Goal: Task Accomplishment & Management: Complete application form

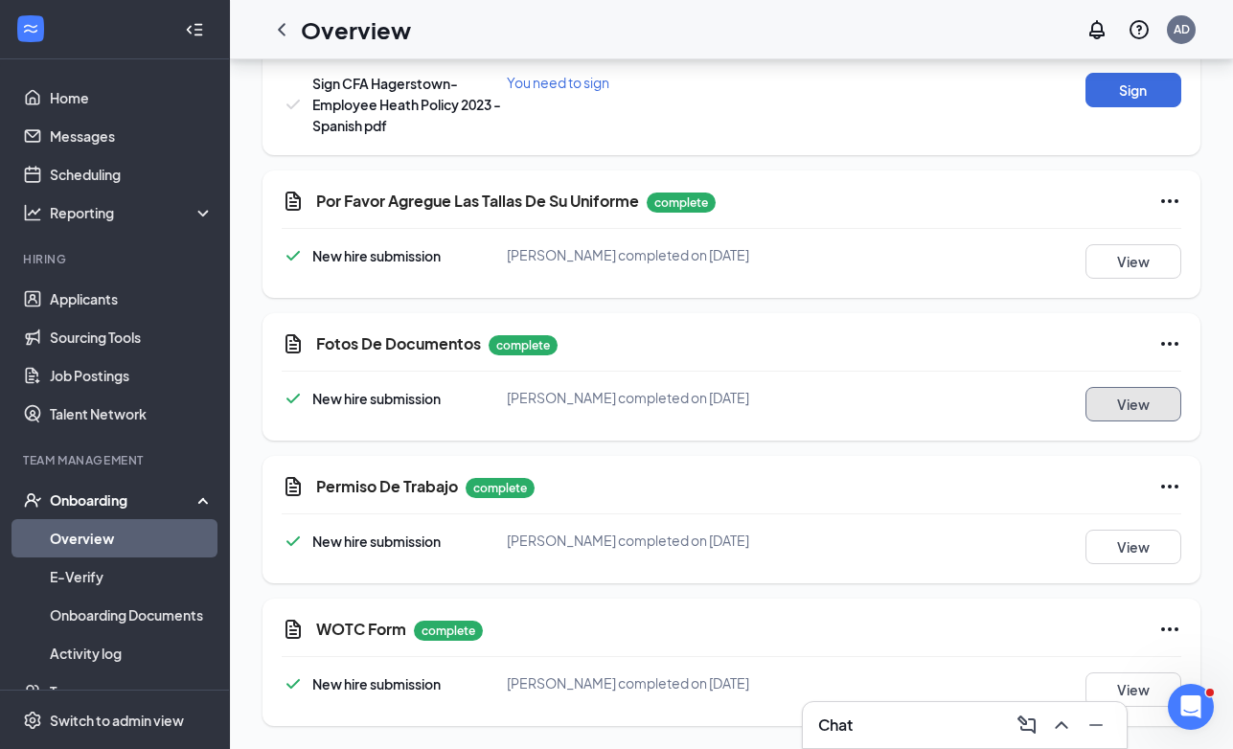
click at [1125, 405] on button "View" at bounding box center [1134, 404] width 96 height 35
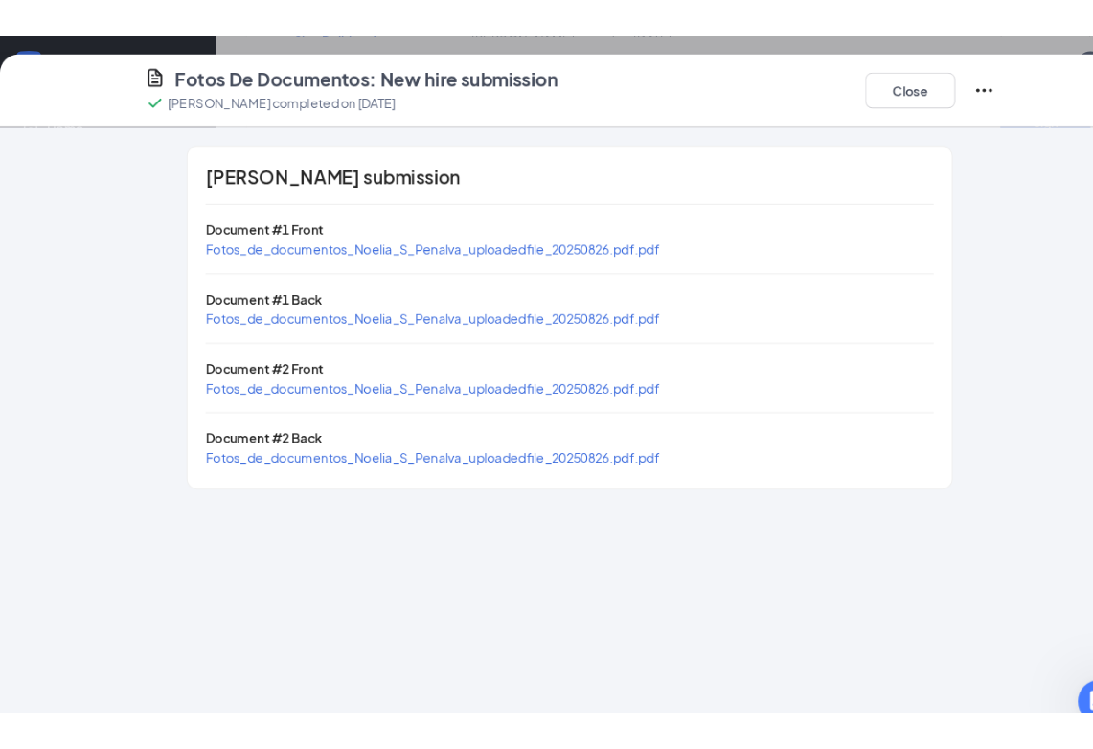
scroll to position [1704, 0]
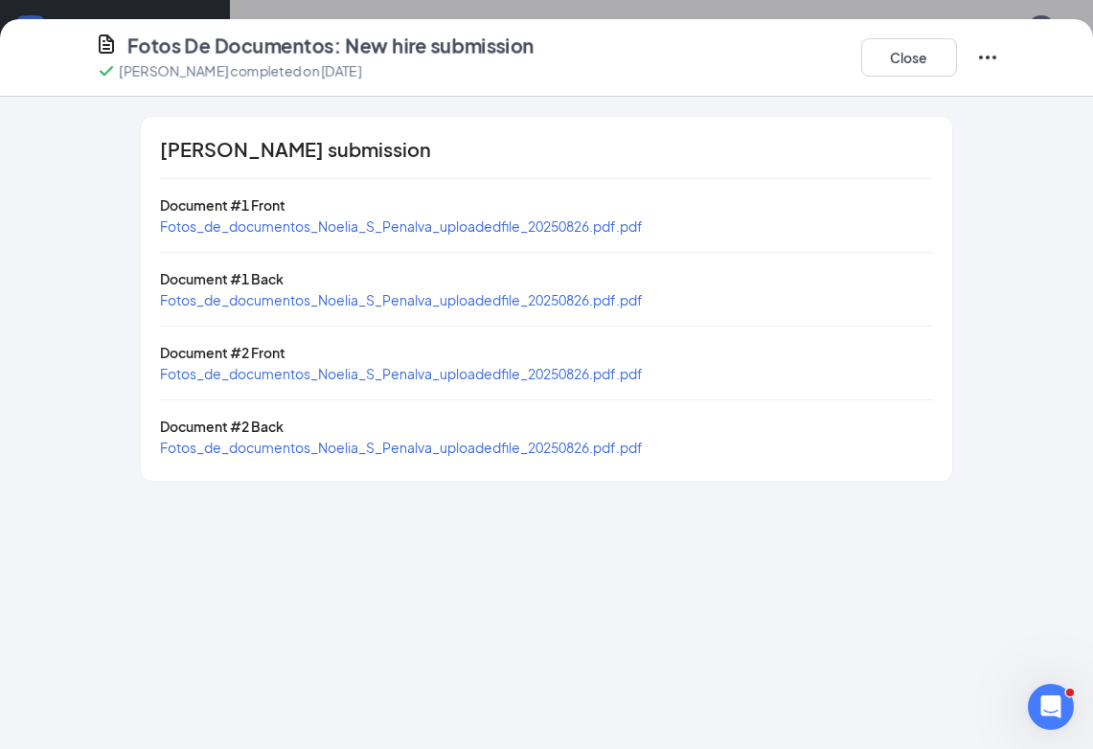
click at [430, 233] on span "Fotos_de_documentos_Noelia_S_Penalva_uploadedfile_20250826.pdf.pdf" at bounding box center [401, 226] width 483 height 17
click at [465, 298] on span "Fotos_de_documentos_Noelia_S_Penalva_uploadedfile_20250826.pdf.pdf" at bounding box center [401, 299] width 483 height 17
click at [487, 367] on span "Fotos_de_documentos_Noelia_S_Penalva_uploadedfile_20250826.pdf.pdf" at bounding box center [401, 373] width 483 height 17
click at [490, 448] on span "Fotos_de_documentos_Noelia_S_Penalva_uploadedfile_20250826.pdf.pdf" at bounding box center [401, 447] width 483 height 17
click at [881, 70] on button "Close" at bounding box center [910, 57] width 96 height 38
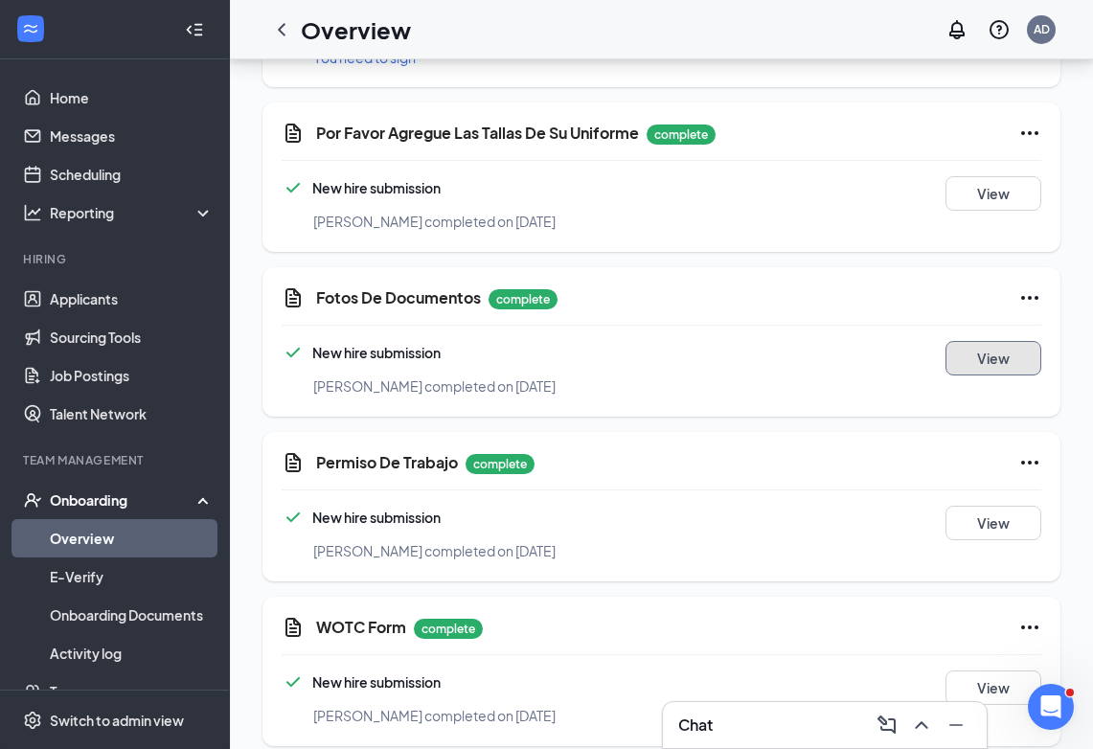
scroll to position [1892, 0]
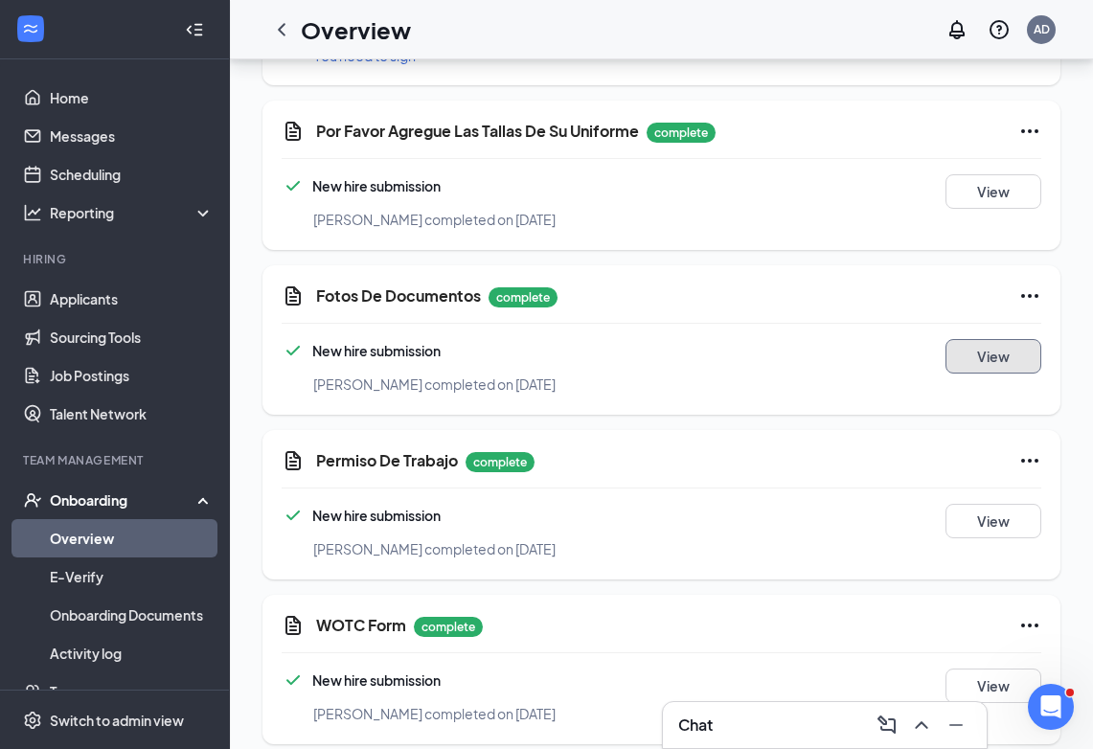
click at [965, 356] on button "View" at bounding box center [994, 356] width 96 height 35
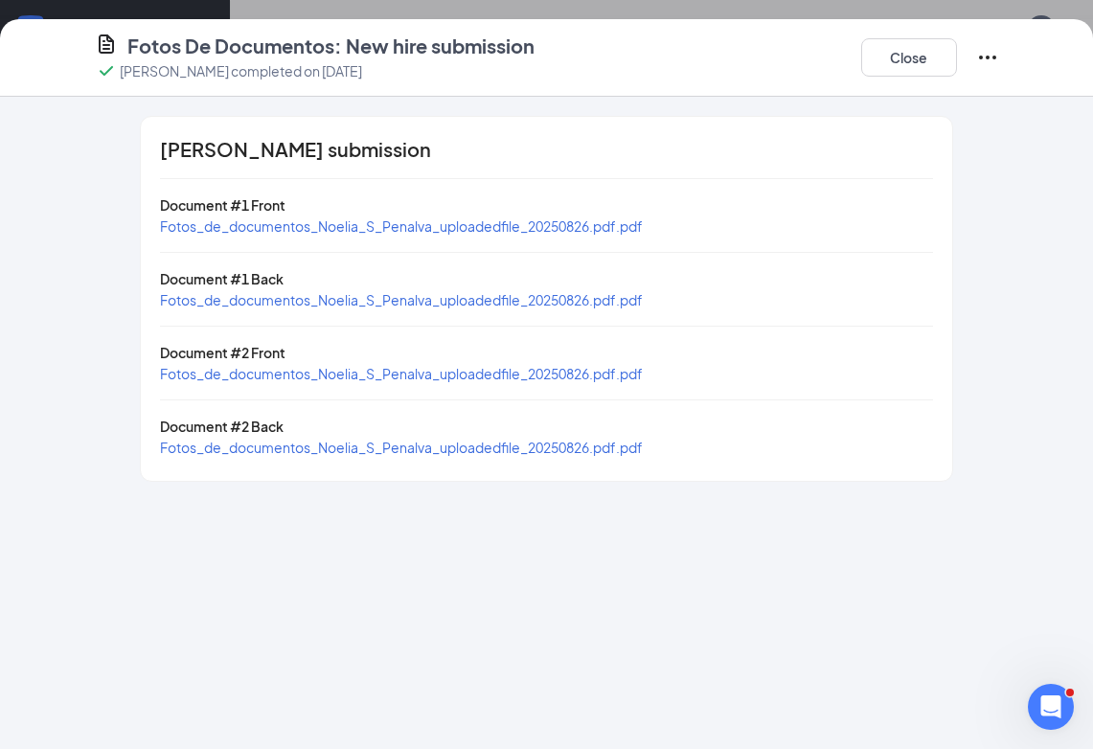
click at [566, 221] on span "Fotos_de_documentos_Noelia_S_Penalva_uploadedfile_20250826.pdf.pdf" at bounding box center [401, 226] width 483 height 17
click at [643, 377] on span "Fotos_de_documentos_Noelia_S_Penalva_uploadedfile_20250826.pdf.pdf" at bounding box center [401, 373] width 483 height 17
click at [904, 49] on button "Close" at bounding box center [910, 57] width 96 height 38
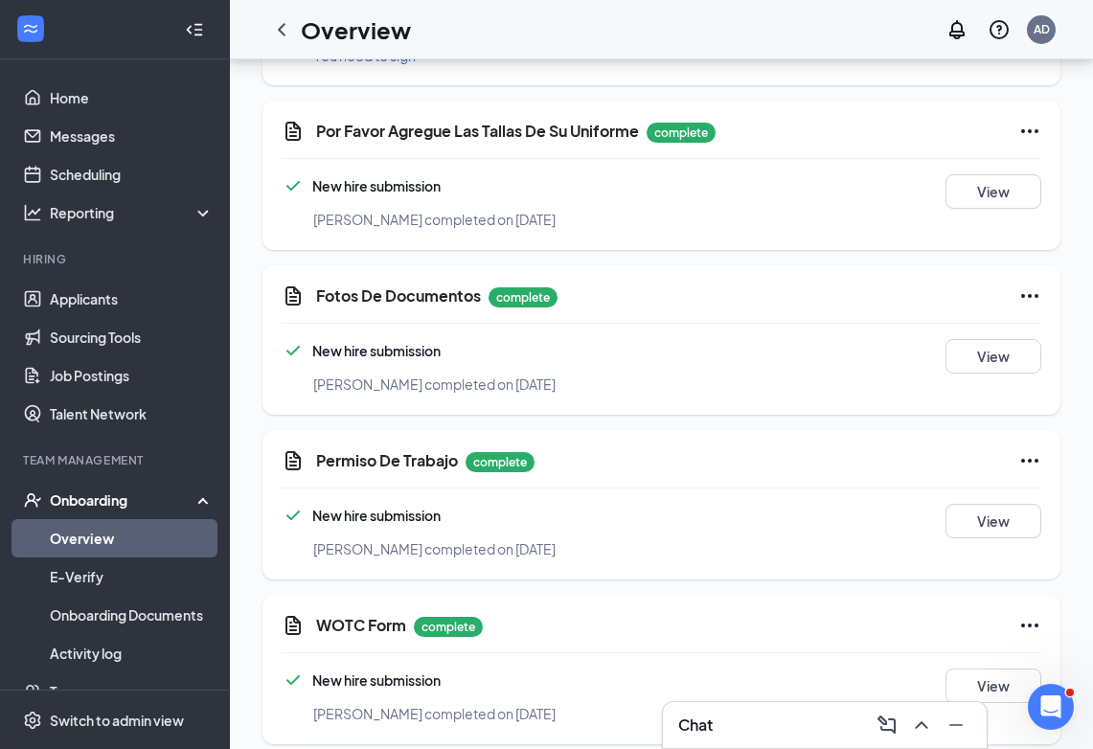
click at [771, 725] on div "Chat" at bounding box center [825, 725] width 293 height 31
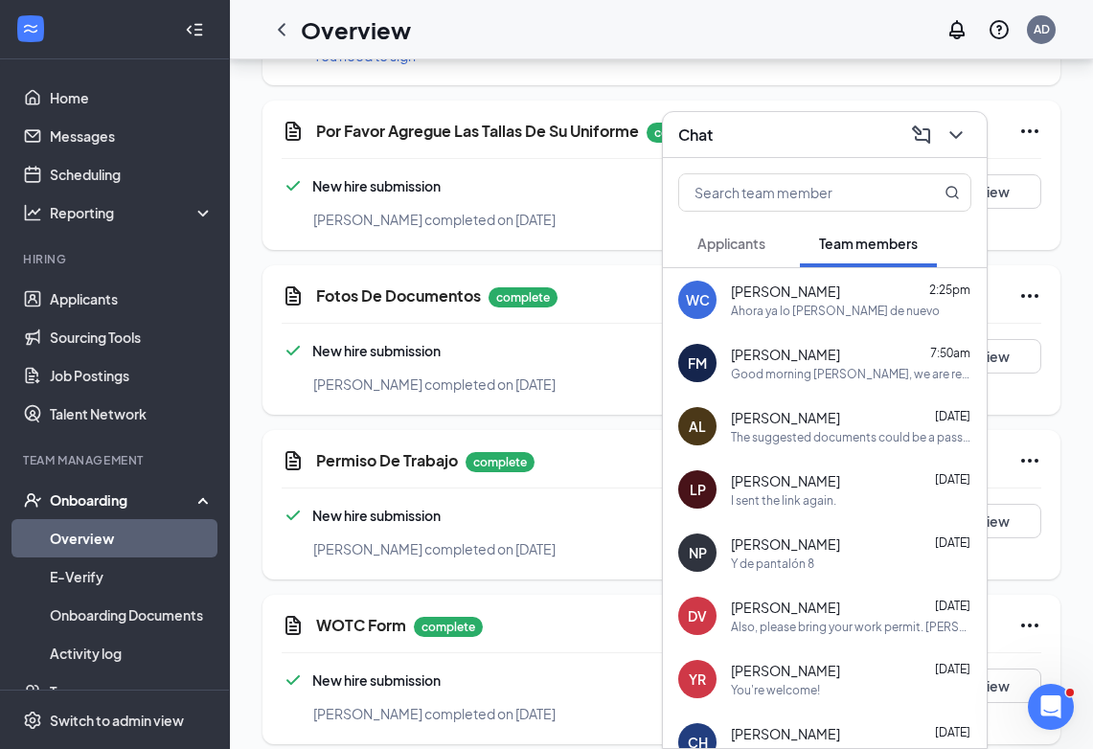
click at [781, 551] on span "[PERSON_NAME]" at bounding box center [785, 544] width 109 height 19
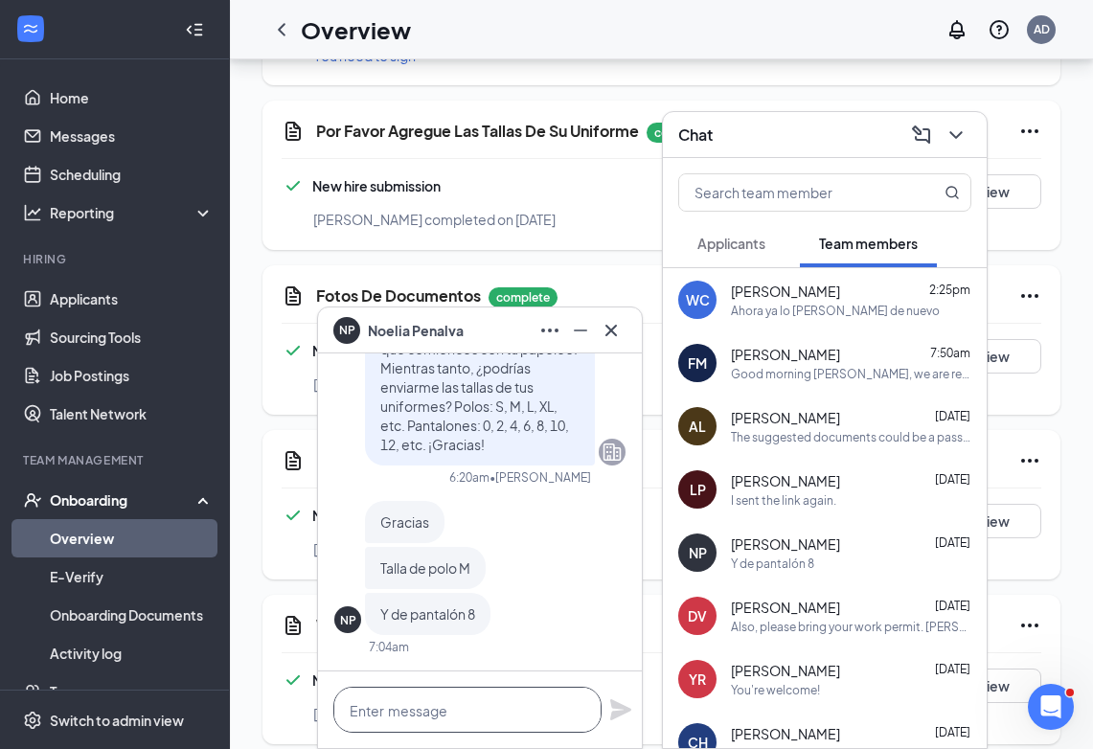
click at [438, 689] on textarea at bounding box center [468, 710] width 268 height 46
click at [449, 716] on textarea "Hi [PERSON_NAME], your employment" at bounding box center [468, 710] width 268 height 46
click at [565, 725] on textarea "Hi [PERSON_NAME], your Employment" at bounding box center [468, 710] width 268 height 46
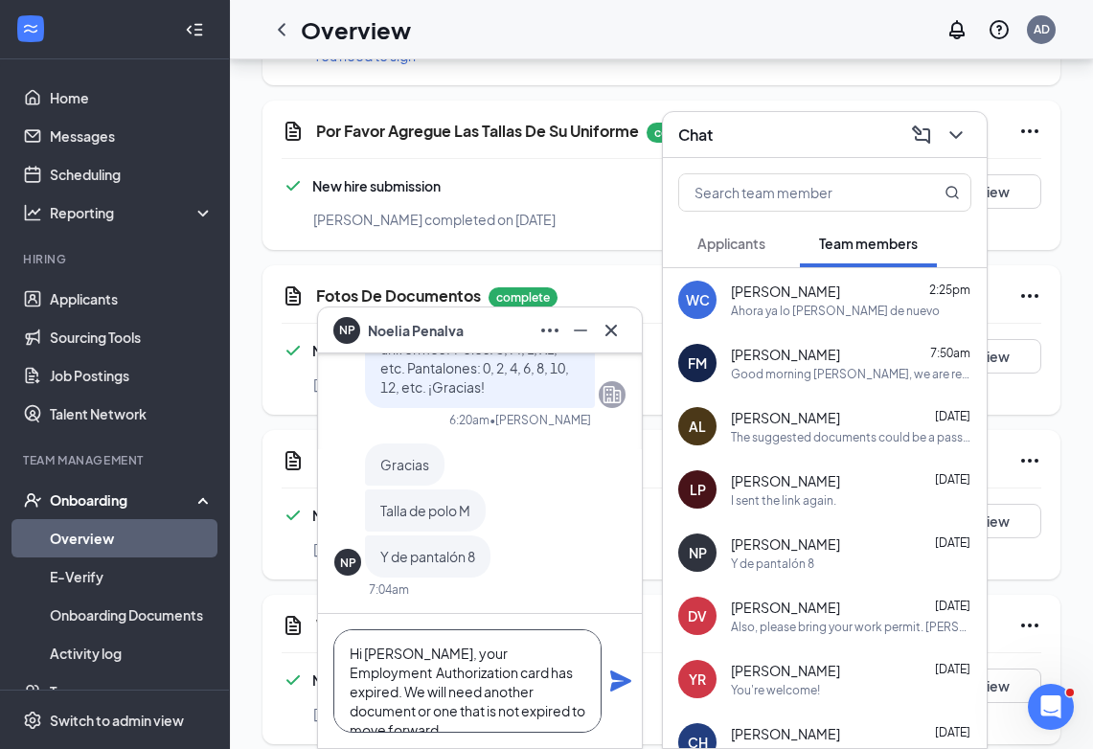
type textarea "Hi [PERSON_NAME], your Employment Authorization card has expired. We will need …"
click at [620, 688] on icon "Plane" at bounding box center [621, 681] width 23 height 23
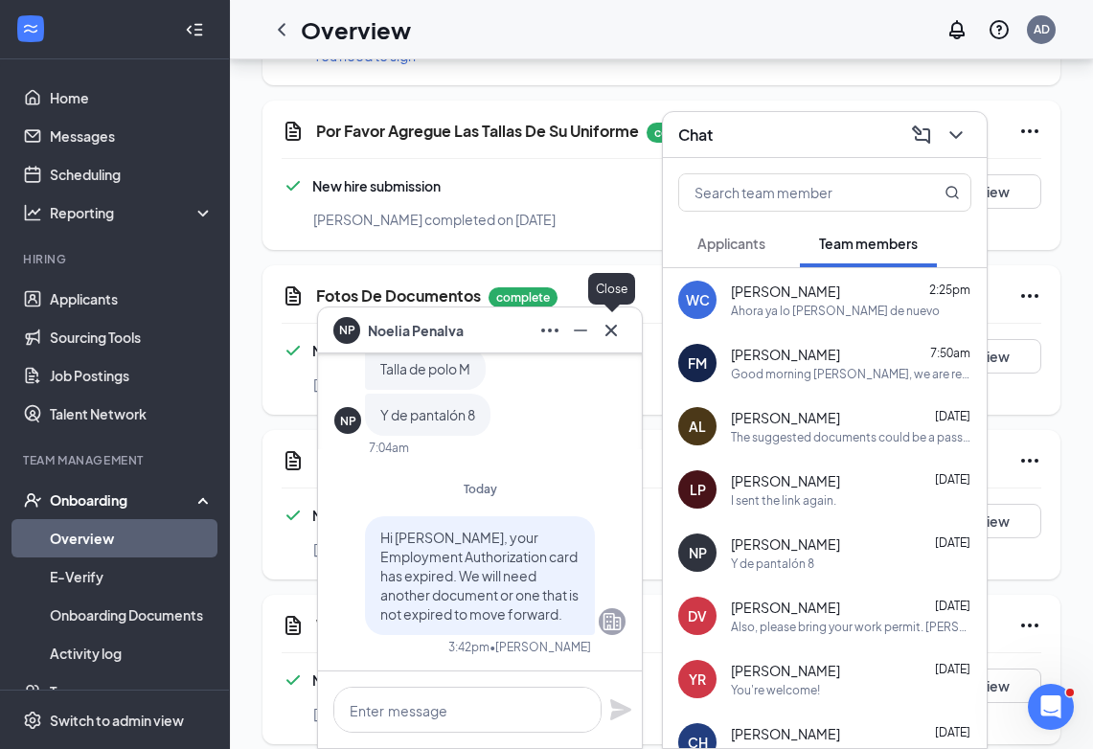
click at [619, 329] on icon "Cross" at bounding box center [611, 330] width 23 height 23
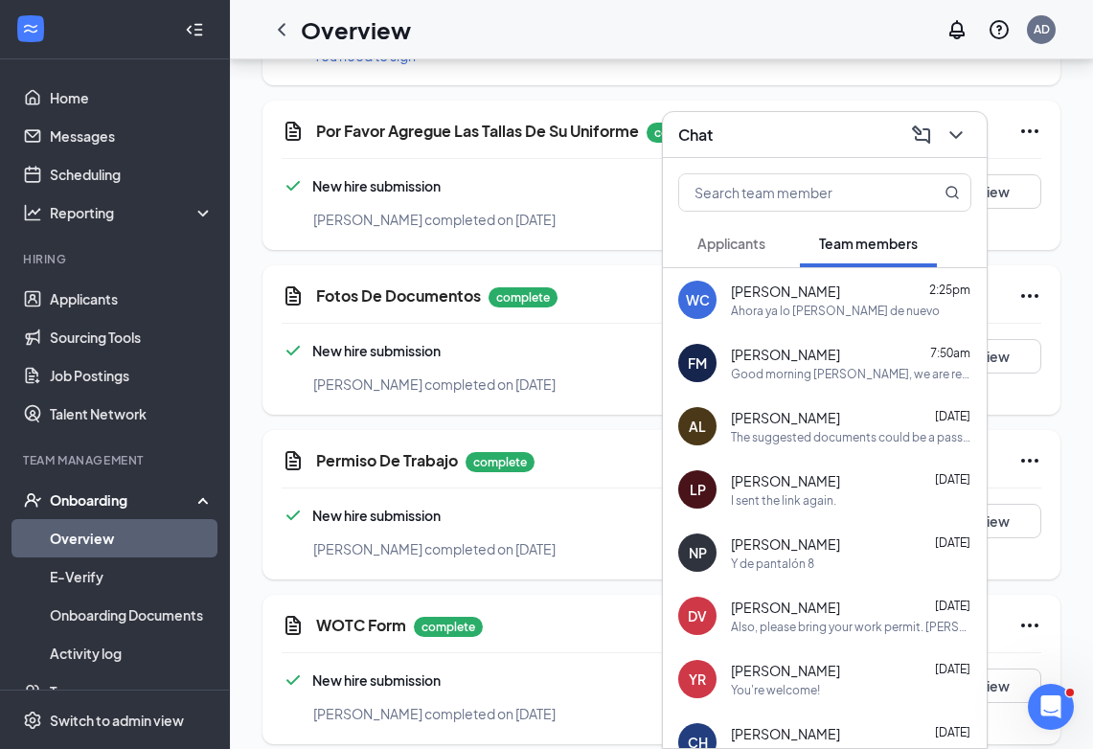
click at [787, 136] on div "Chat" at bounding box center [825, 135] width 293 height 30
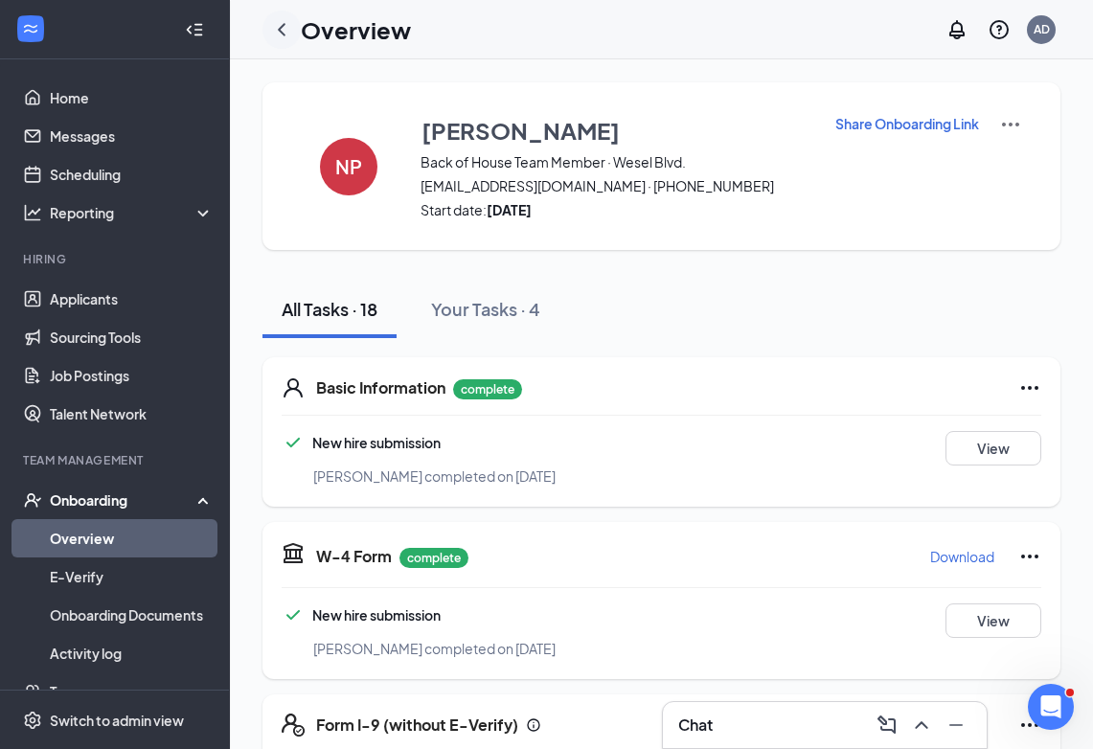
click at [290, 28] on icon "ChevronLeft" at bounding box center [281, 29] width 23 height 23
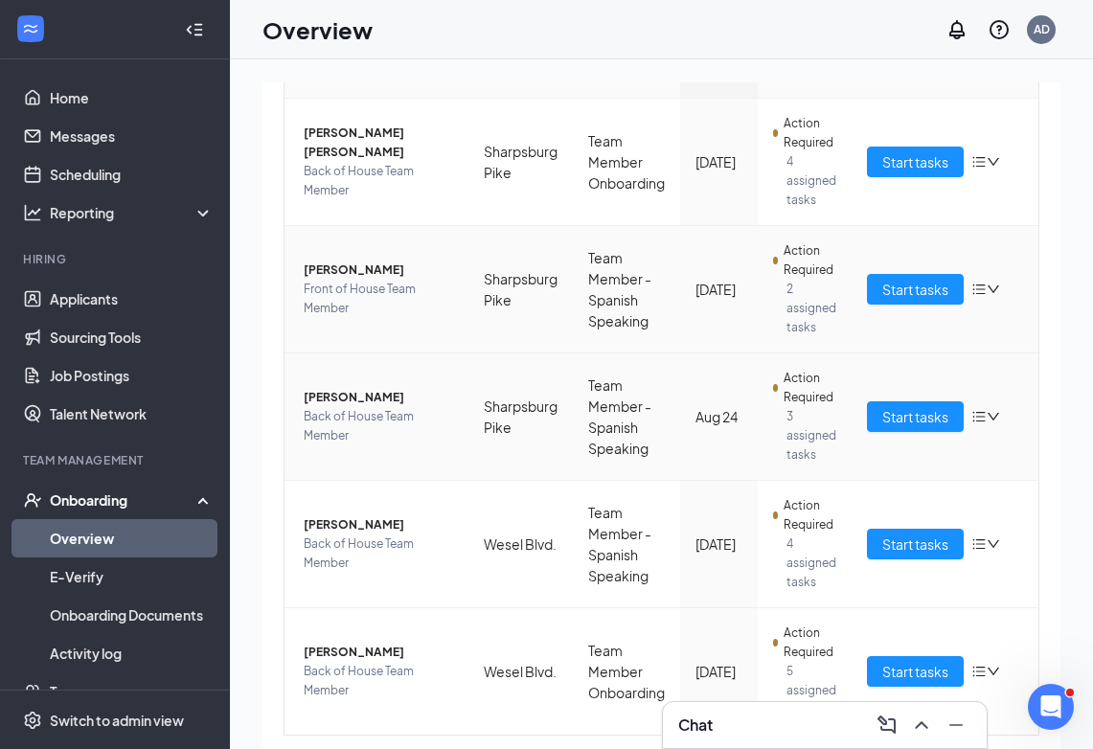
scroll to position [249, 0]
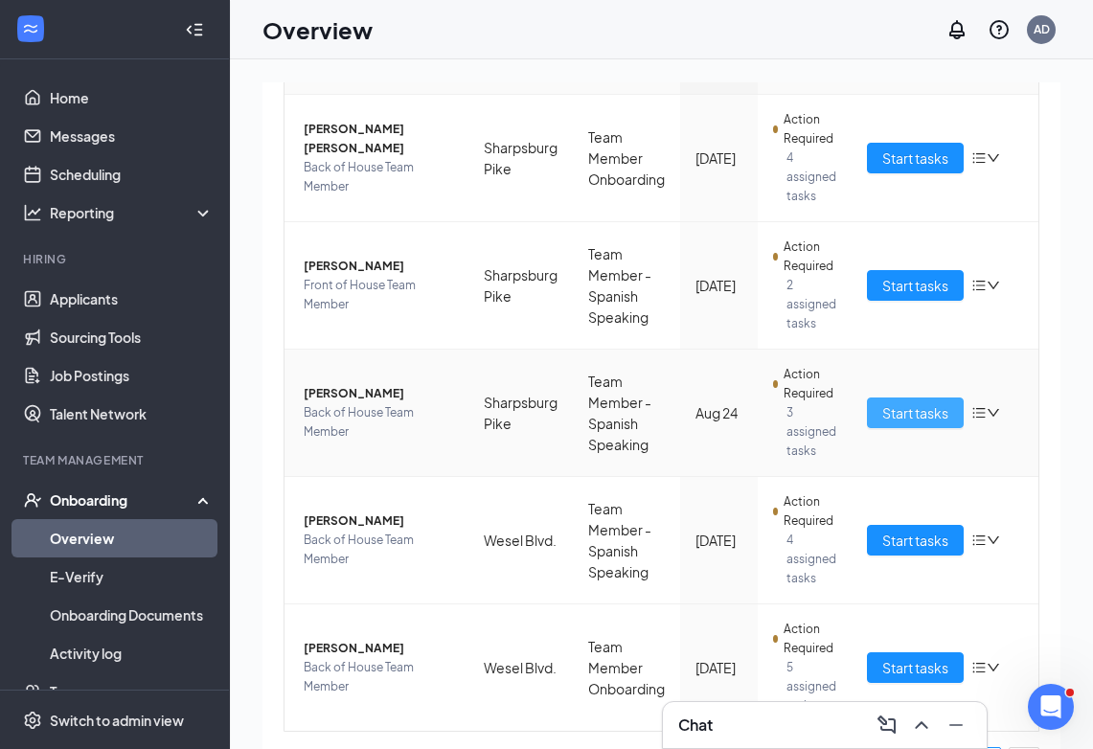
click at [917, 415] on span "Start tasks" at bounding box center [916, 413] width 66 height 21
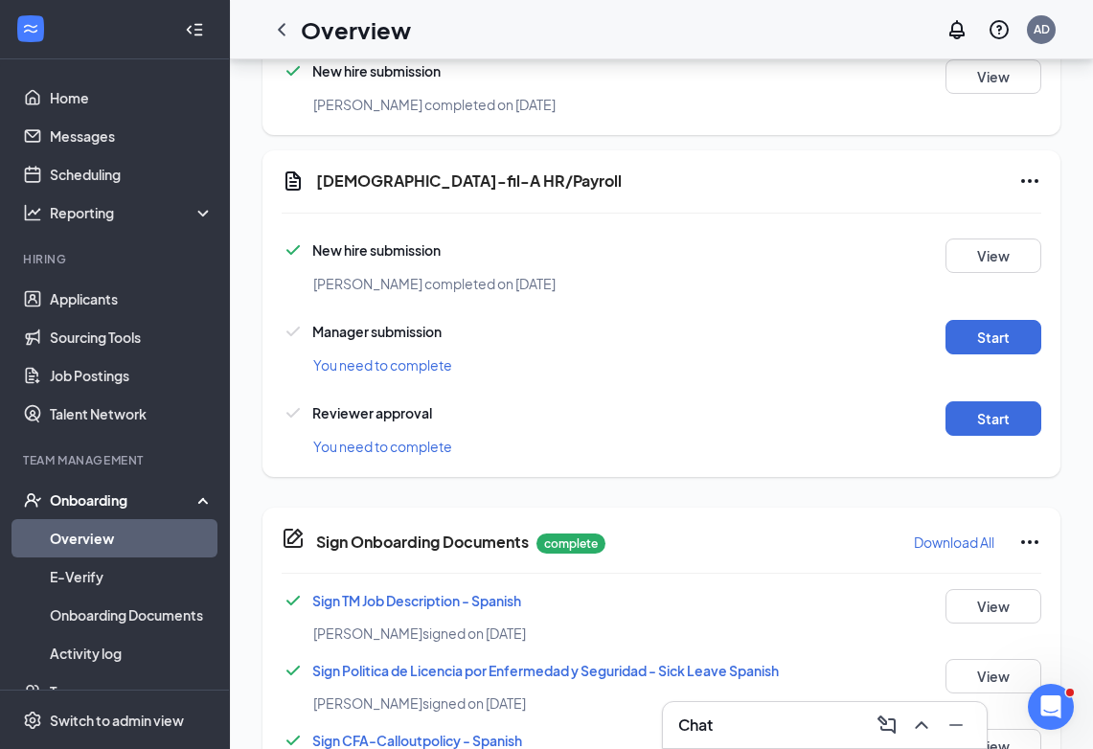
scroll to position [920, 0]
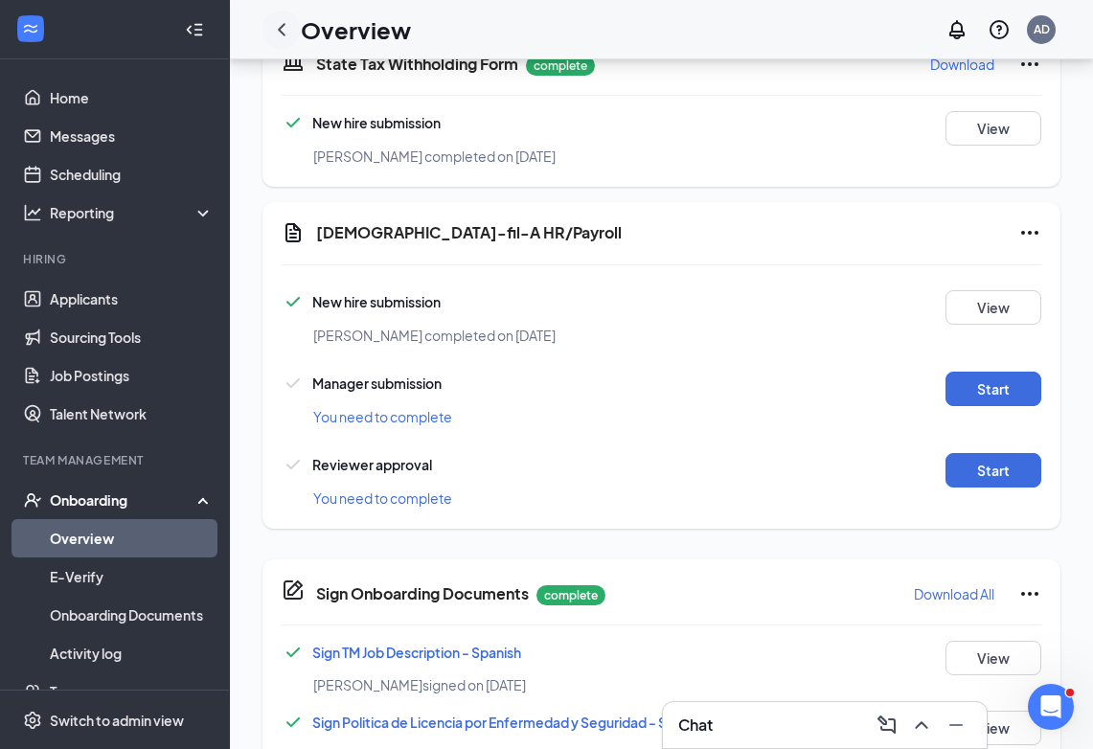
click at [283, 31] on icon "ChevronLeft" at bounding box center [281, 29] width 23 height 23
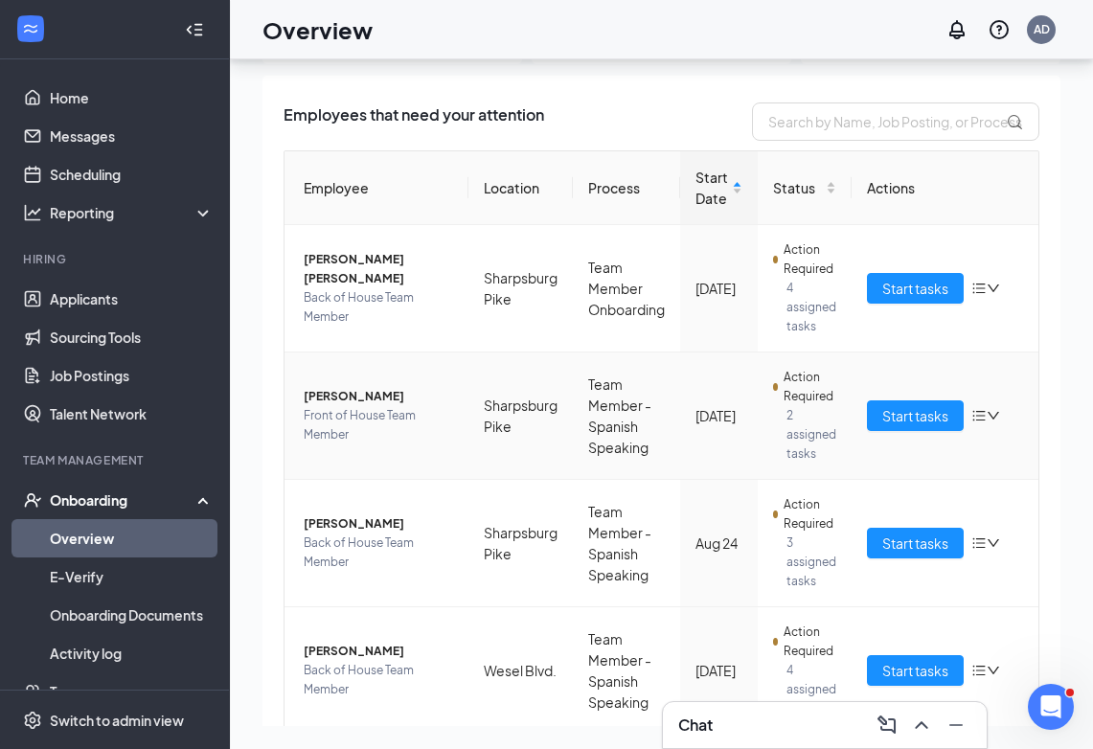
scroll to position [36, 0]
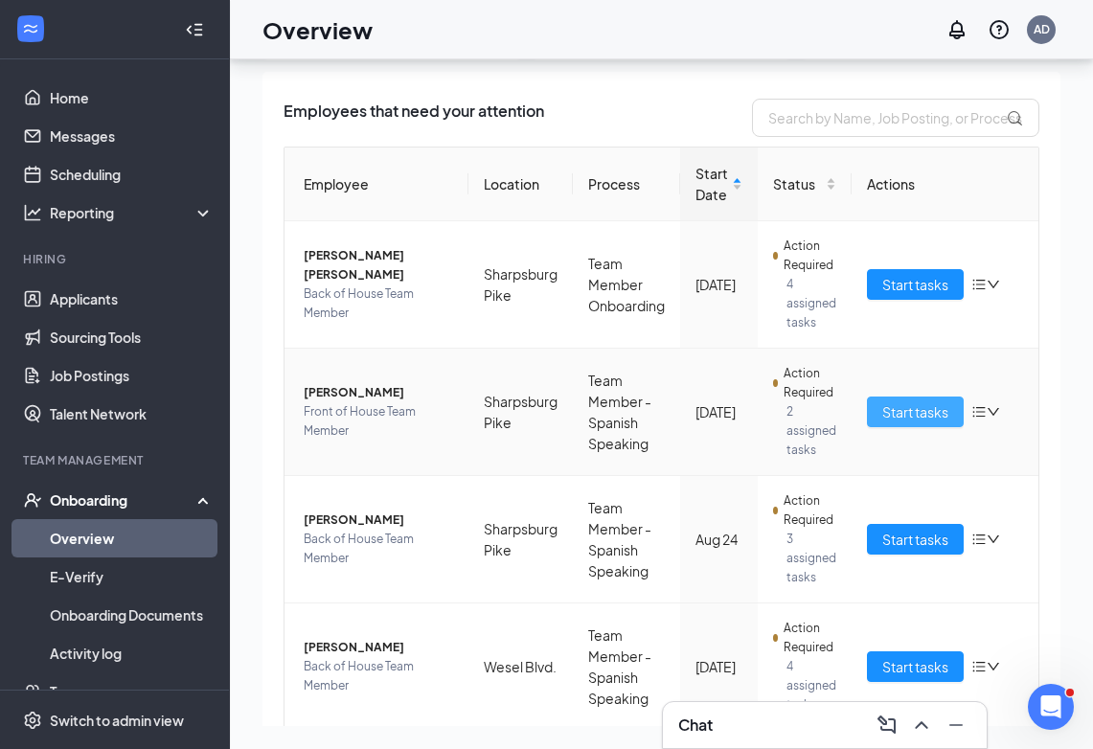
click at [926, 415] on span "Start tasks" at bounding box center [916, 412] width 66 height 21
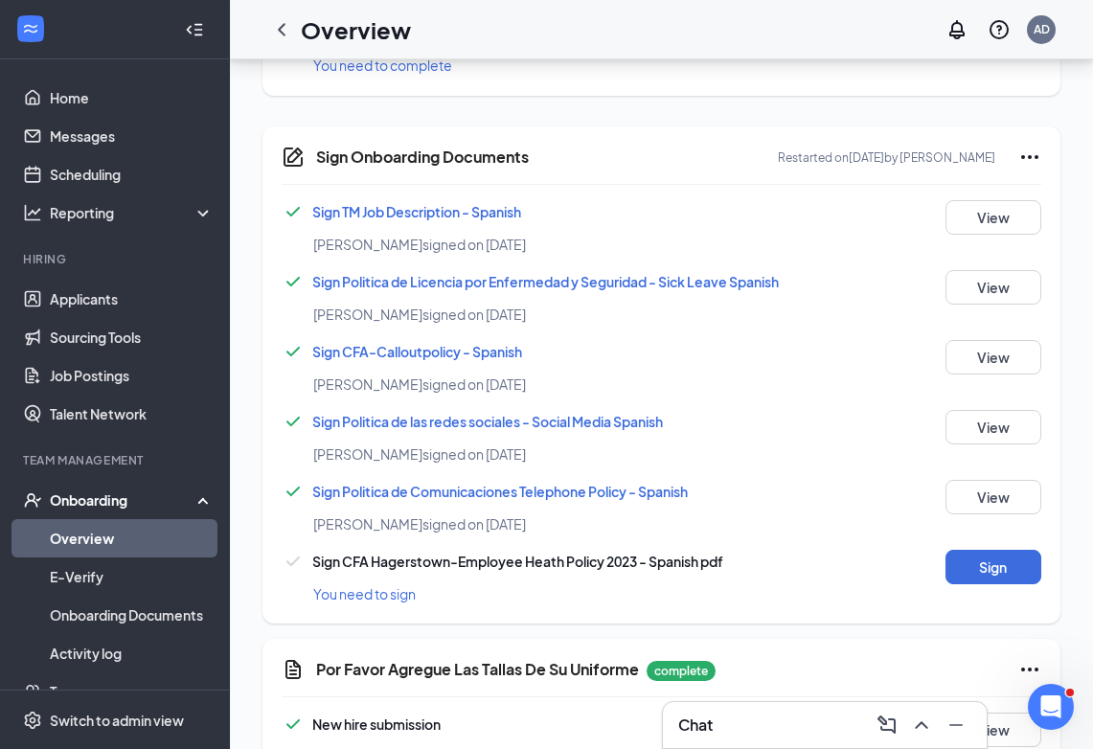
scroll to position [1346, 0]
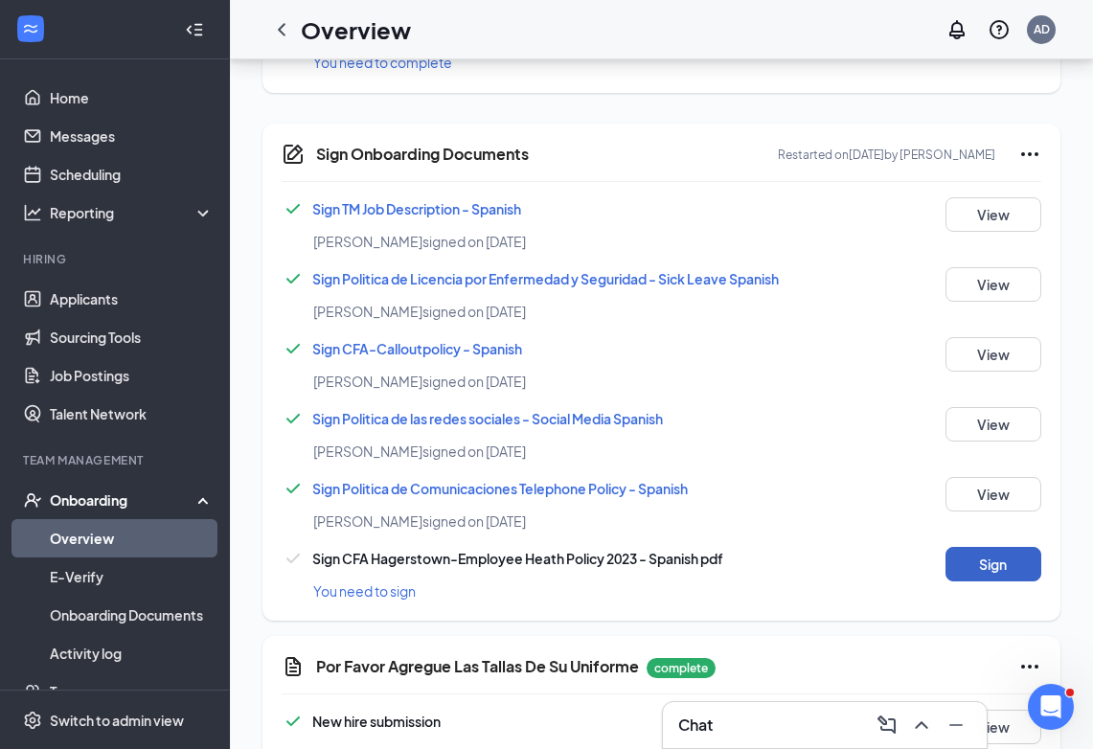
click at [1011, 553] on button "Sign" at bounding box center [994, 564] width 96 height 35
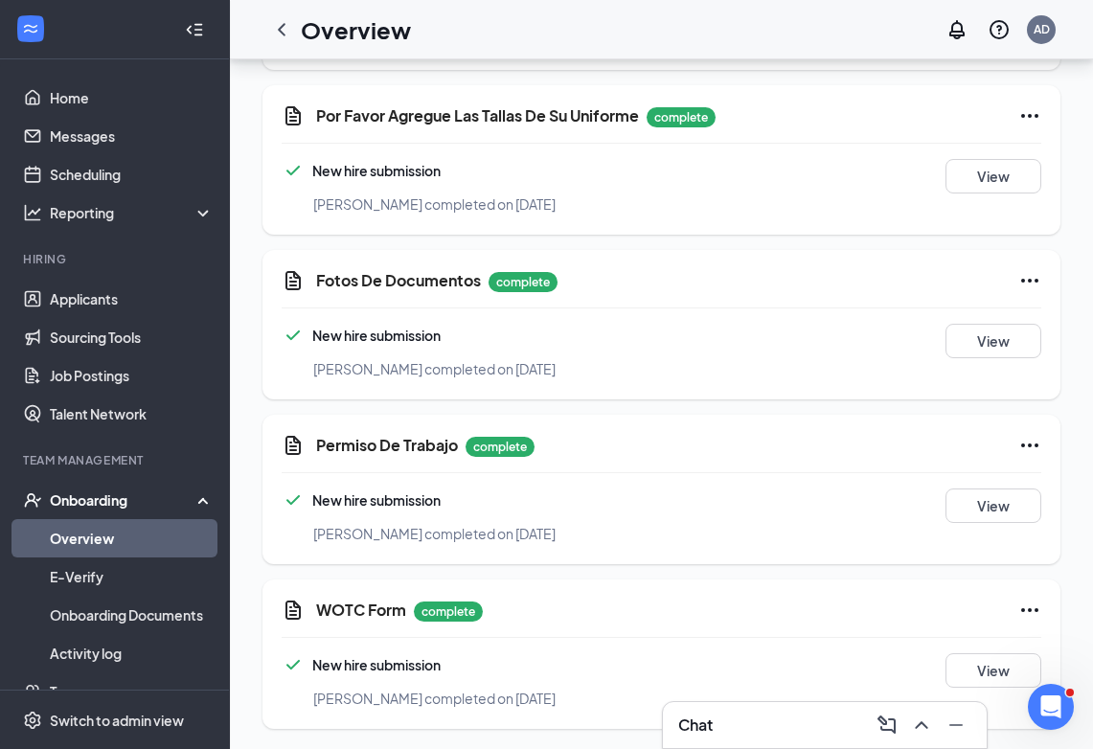
scroll to position [1909, 0]
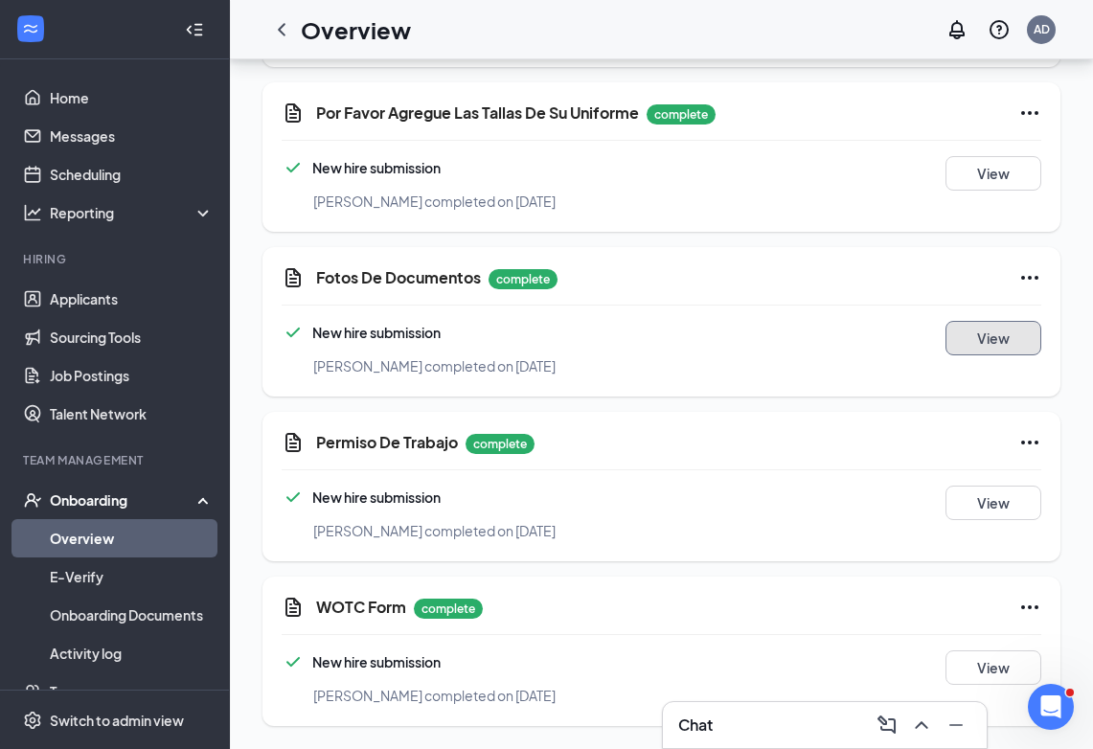
click at [993, 341] on button "View" at bounding box center [994, 338] width 96 height 35
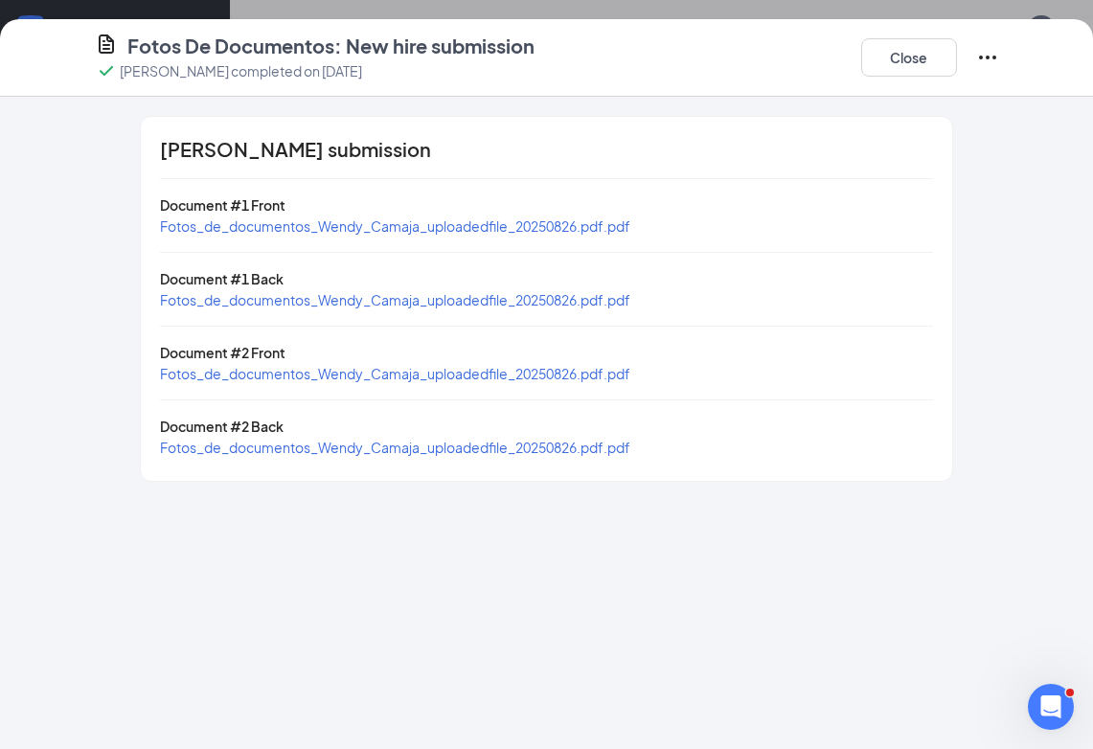
click at [630, 228] on span "Fotos_de_documentos_Wendy_Camaja_uploadedfile_20250826.pdf.pdf" at bounding box center [395, 226] width 471 height 17
click at [583, 226] on span "Fotos_de_documentos_Wendy_Camaja_uploadedfile_20250826.pdf.pdf" at bounding box center [395, 226] width 471 height 17
click at [541, 293] on span "Fotos_de_documentos_Wendy_Camaja_uploadedfile_20250826.pdf.pdf" at bounding box center [395, 299] width 471 height 17
click at [903, 52] on button "Close" at bounding box center [910, 57] width 96 height 38
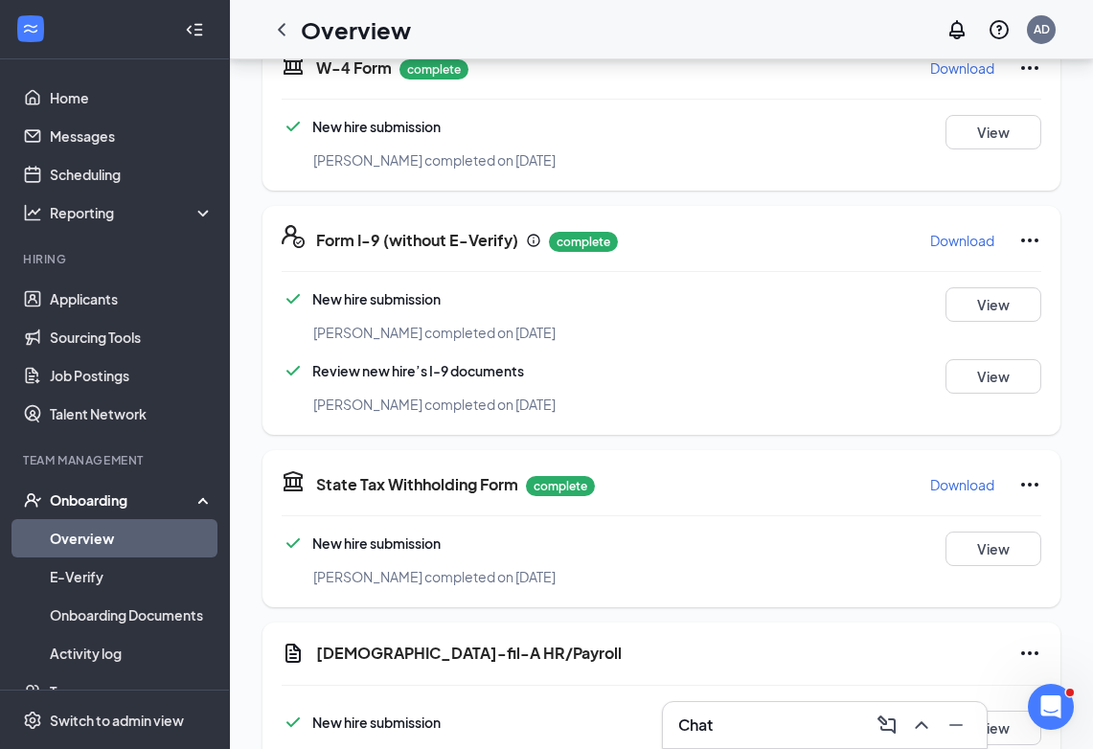
scroll to position [477, 0]
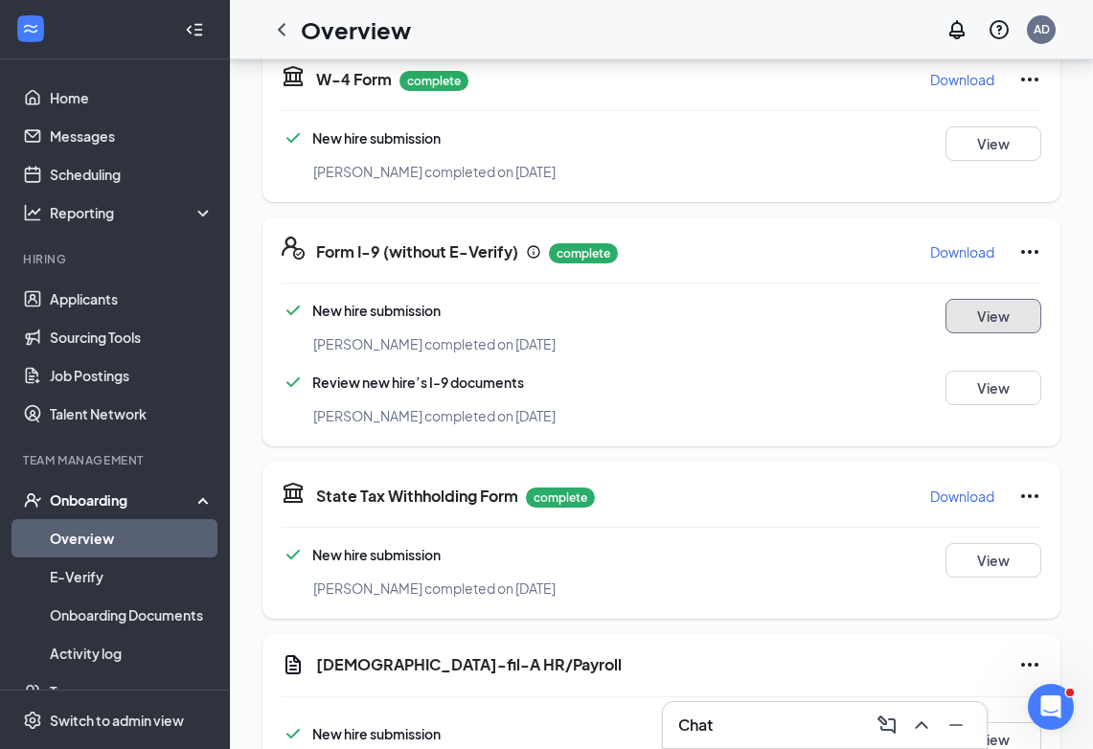
click at [964, 313] on button "View" at bounding box center [994, 316] width 96 height 35
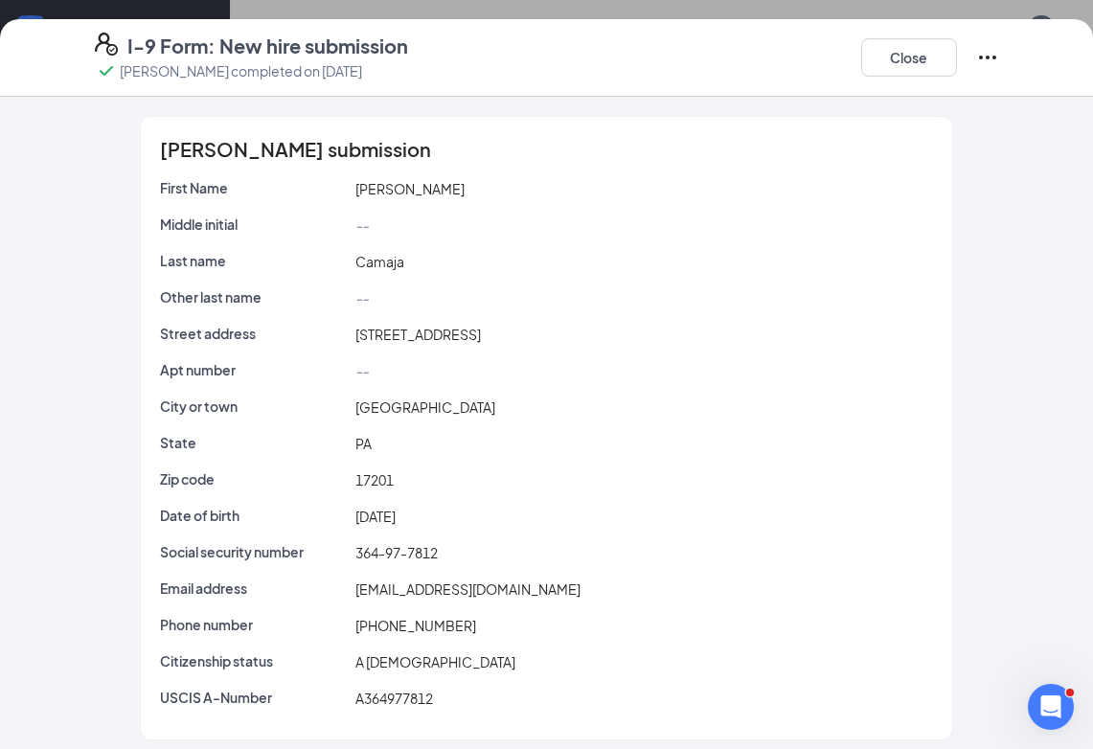
scroll to position [11, 0]
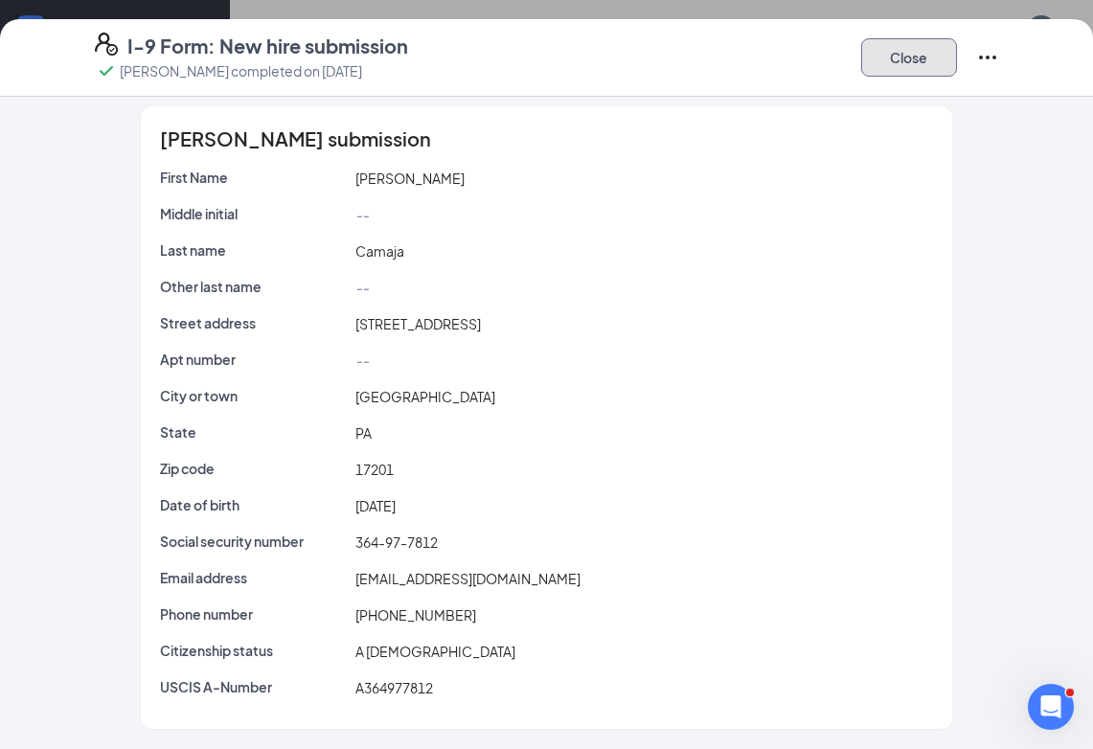
click at [898, 67] on button "Close" at bounding box center [910, 57] width 96 height 38
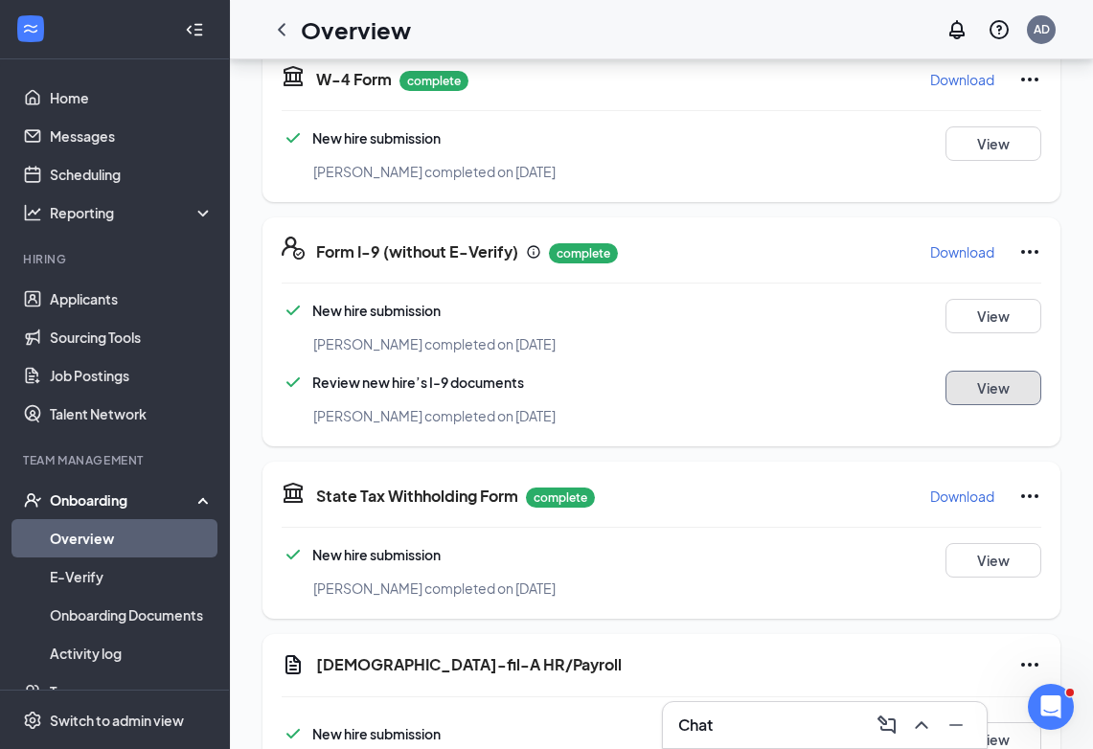
click at [975, 388] on button "View" at bounding box center [994, 388] width 96 height 35
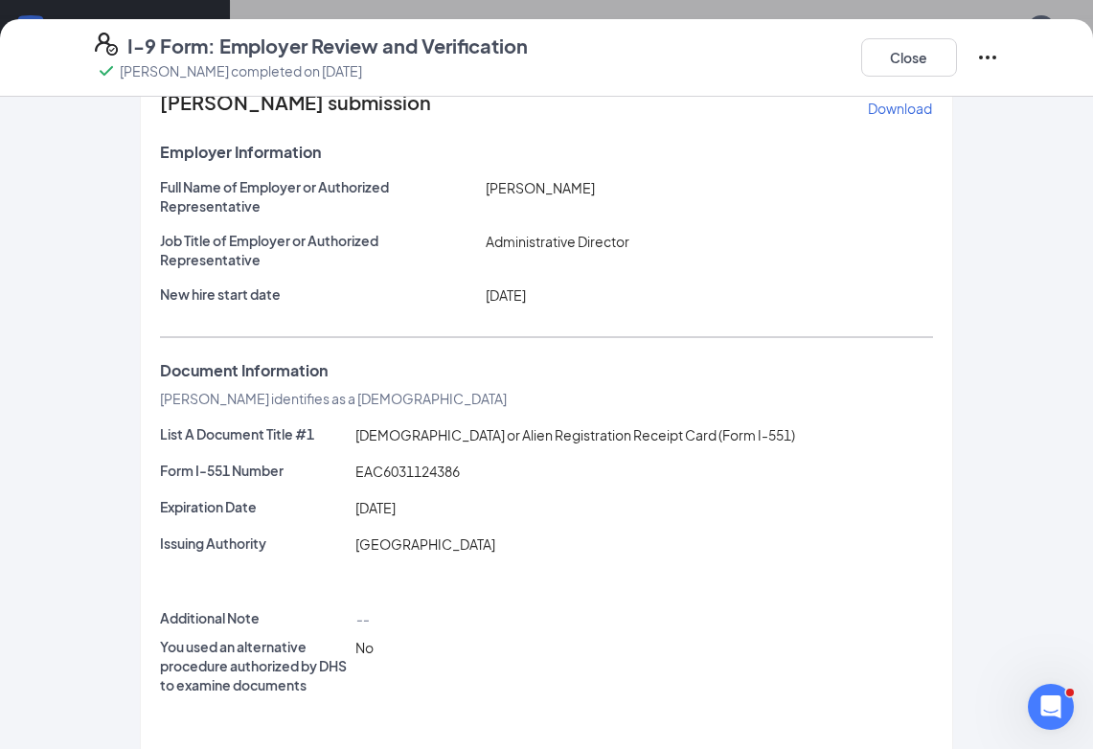
scroll to position [56, 0]
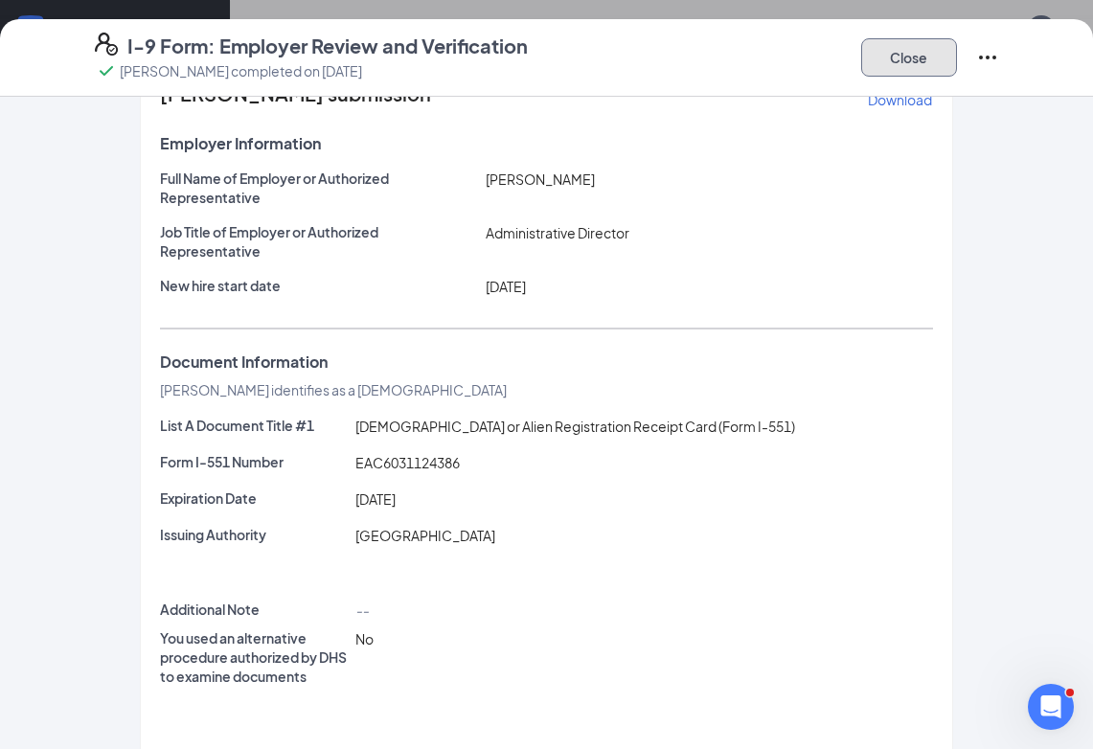
click at [905, 65] on button "Close" at bounding box center [910, 57] width 96 height 38
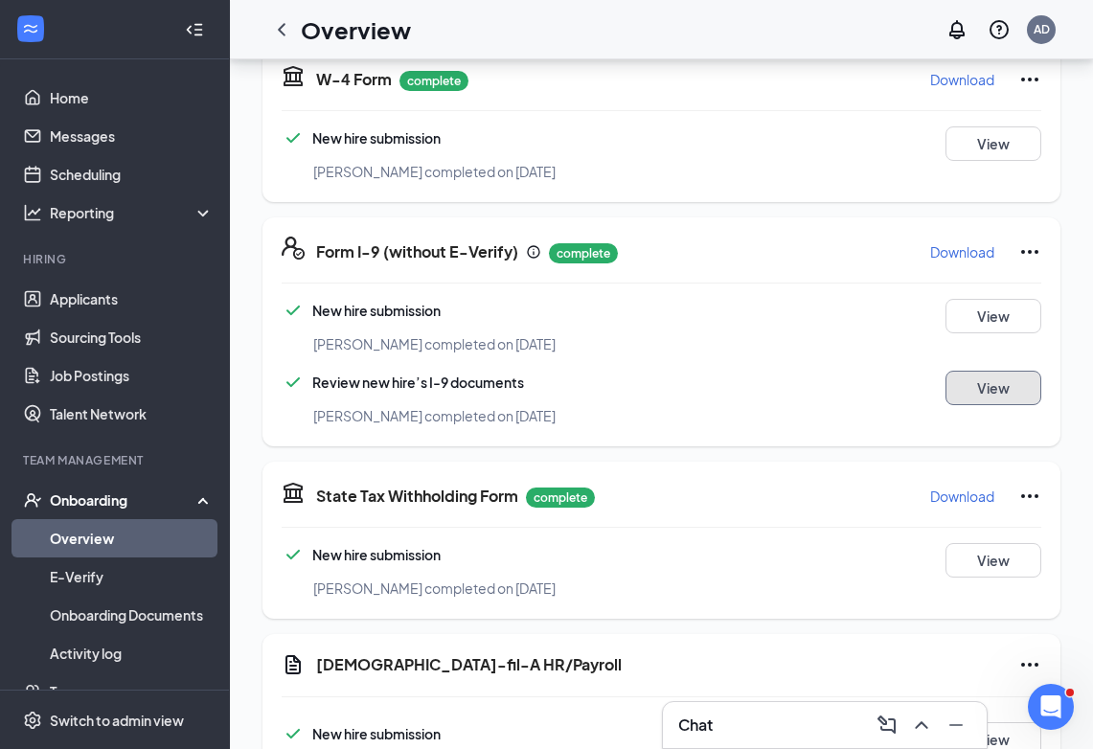
scroll to position [487, 0]
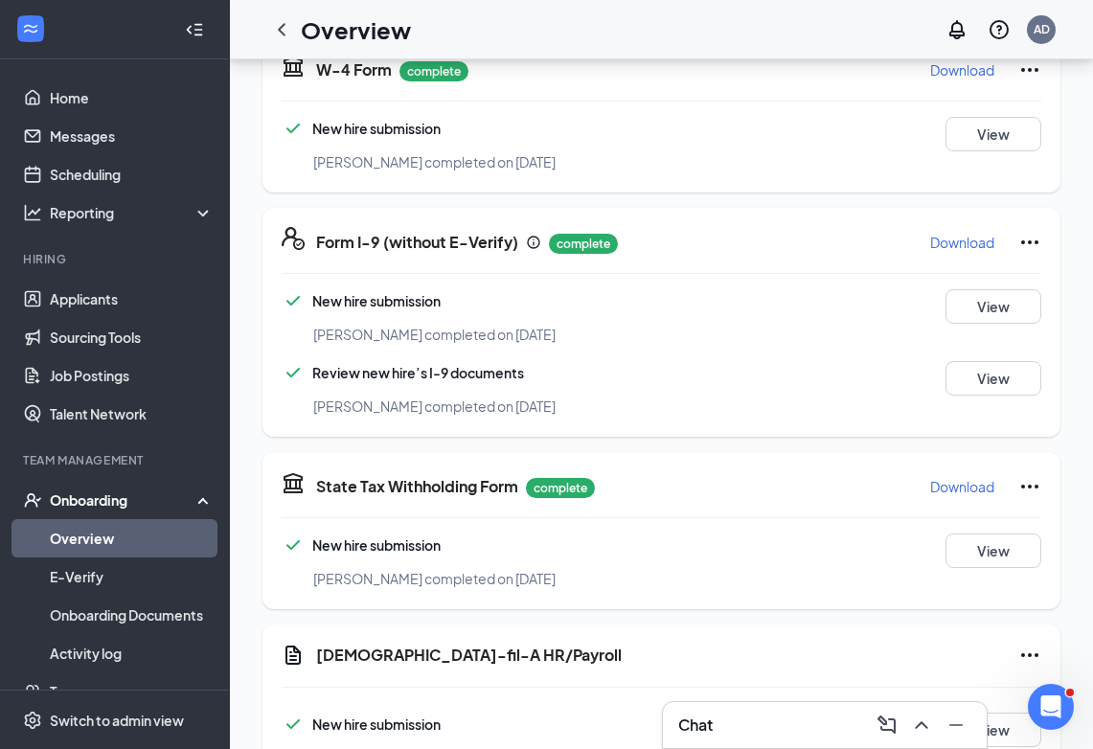
click at [1025, 248] on icon "Ellipses" at bounding box center [1030, 242] width 23 height 23
click at [943, 180] on div "W-4 Form complete Download New hire submission [PERSON_NAME] completed on [DATE…" at bounding box center [662, 113] width 798 height 157
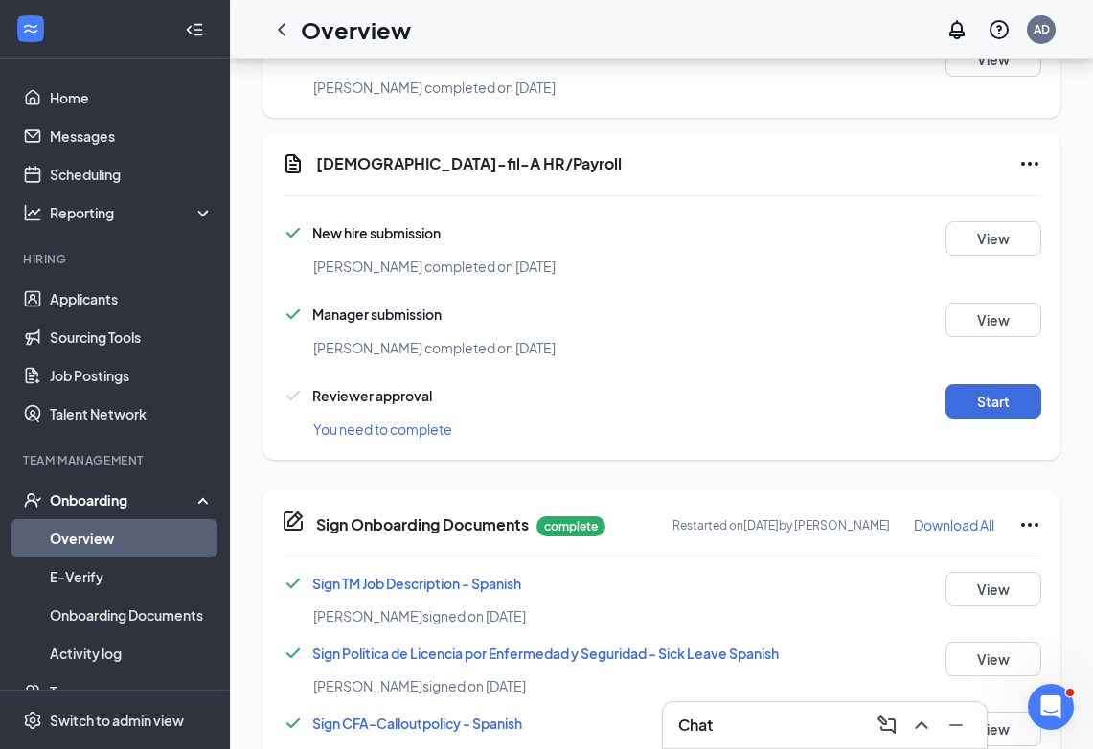
scroll to position [1003, 0]
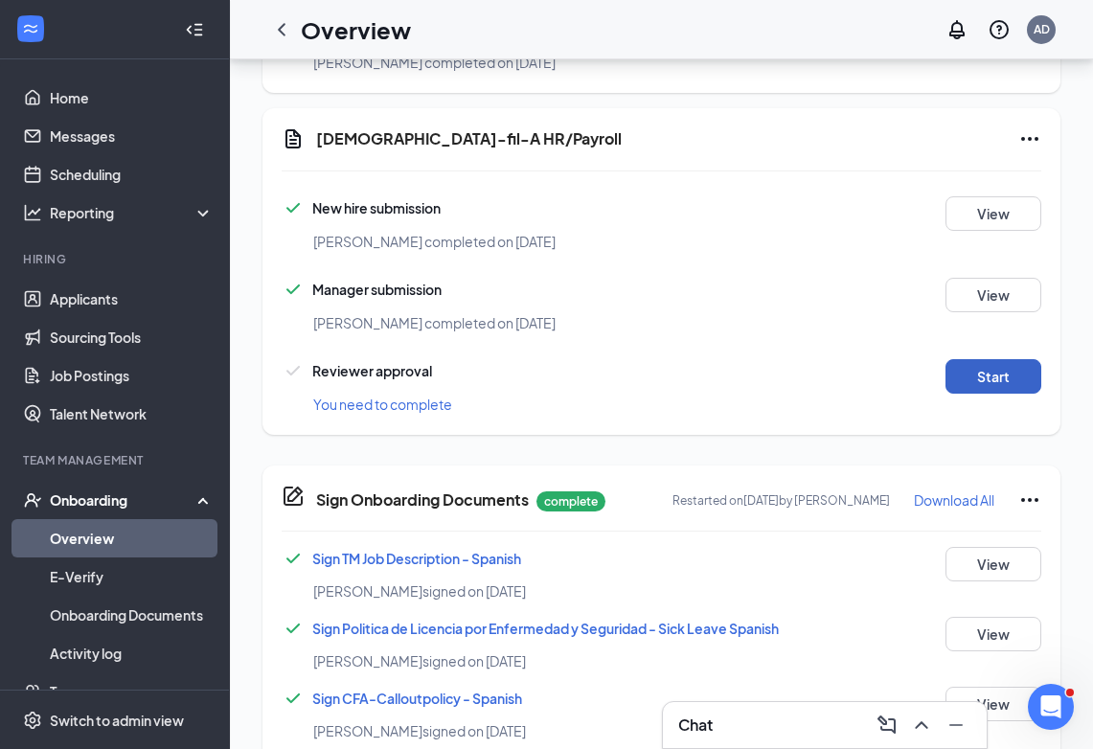
click at [984, 381] on button "Start" at bounding box center [994, 376] width 96 height 35
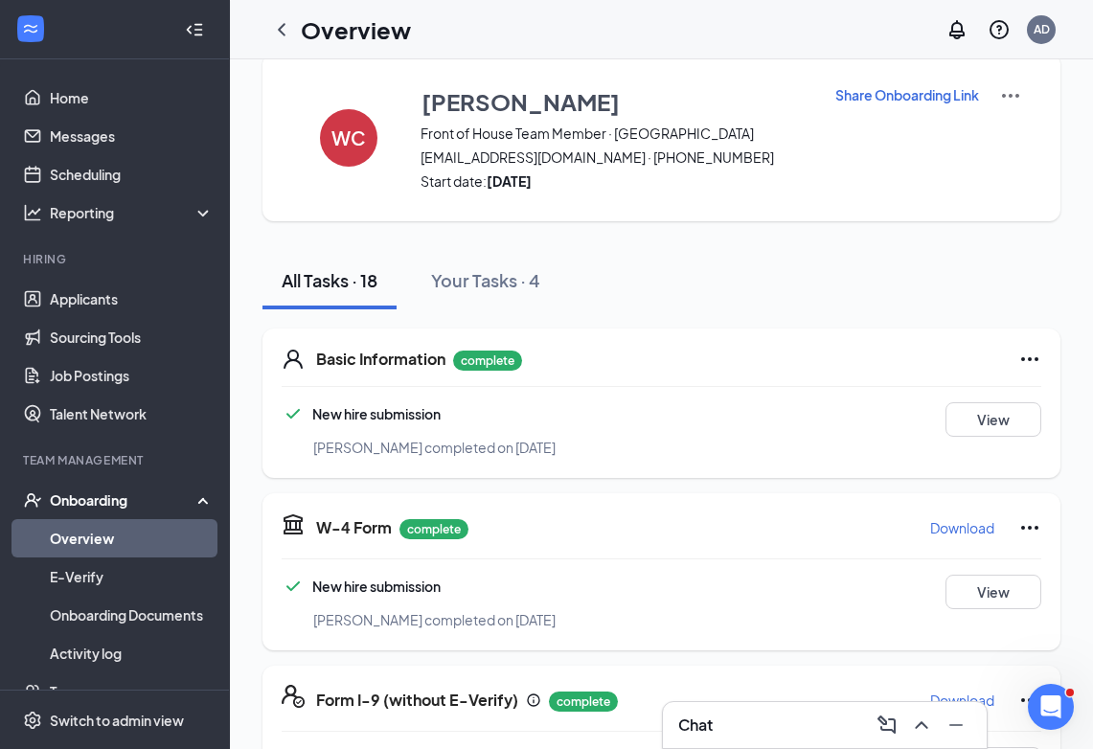
scroll to position [0, 0]
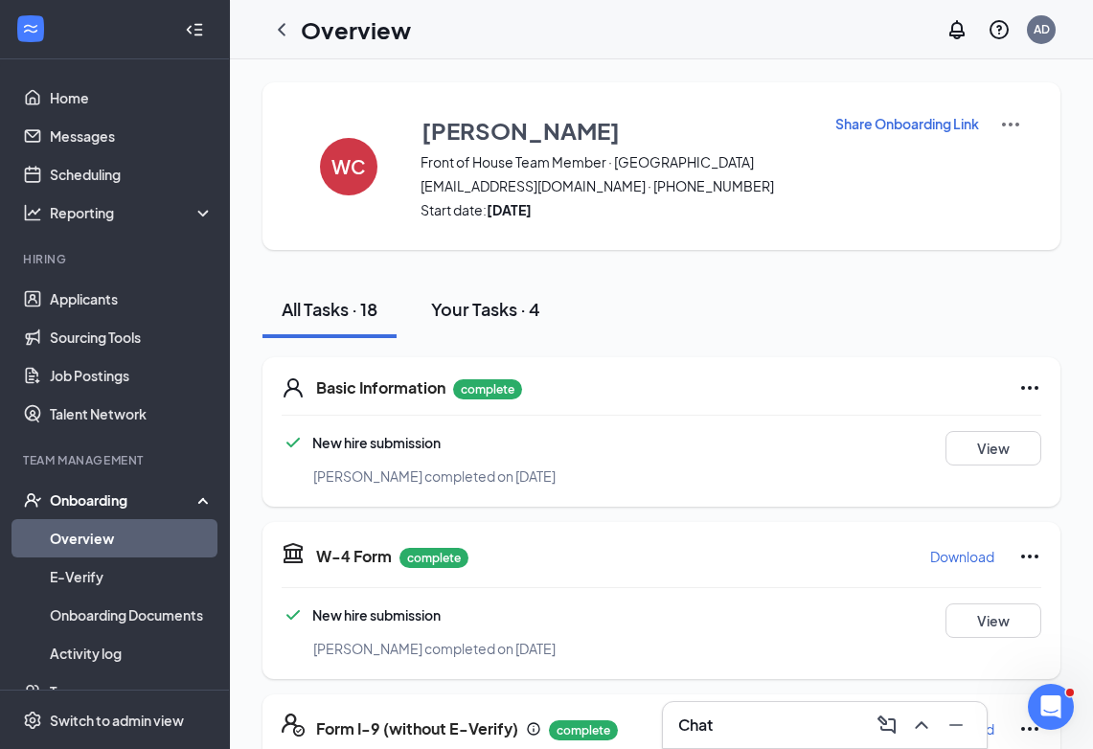
click at [520, 316] on div "Your Tasks · 4" at bounding box center [485, 309] width 109 height 24
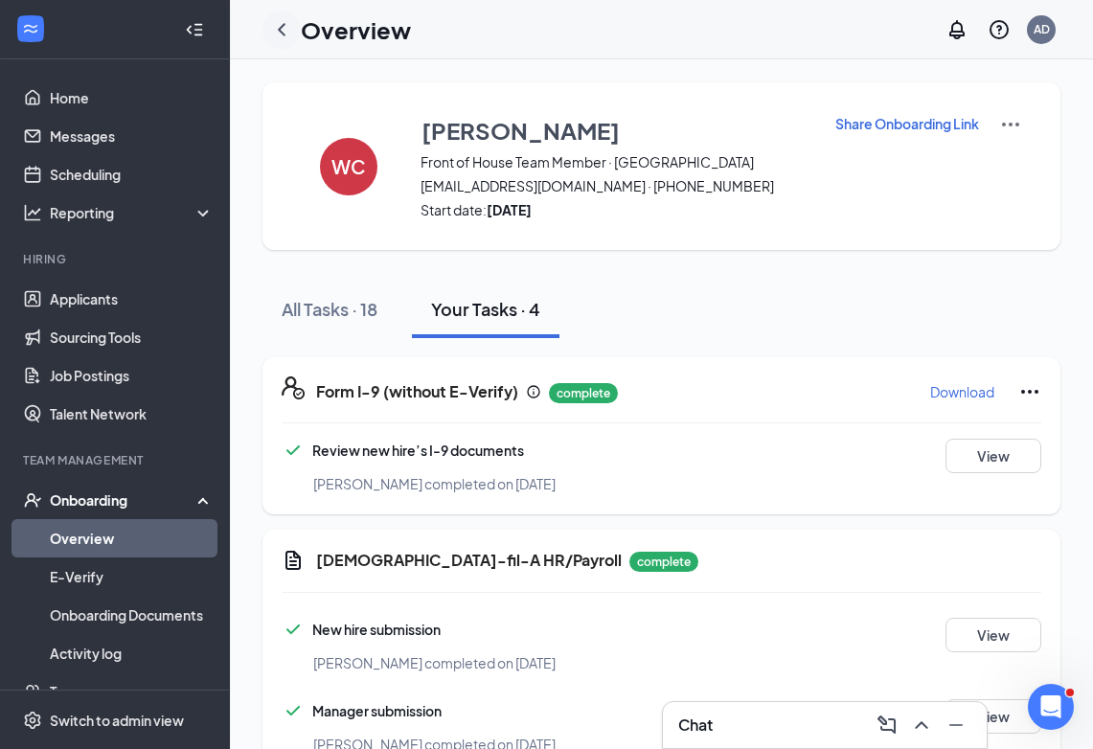
click at [279, 24] on icon "ChevronLeft" at bounding box center [281, 29] width 23 height 23
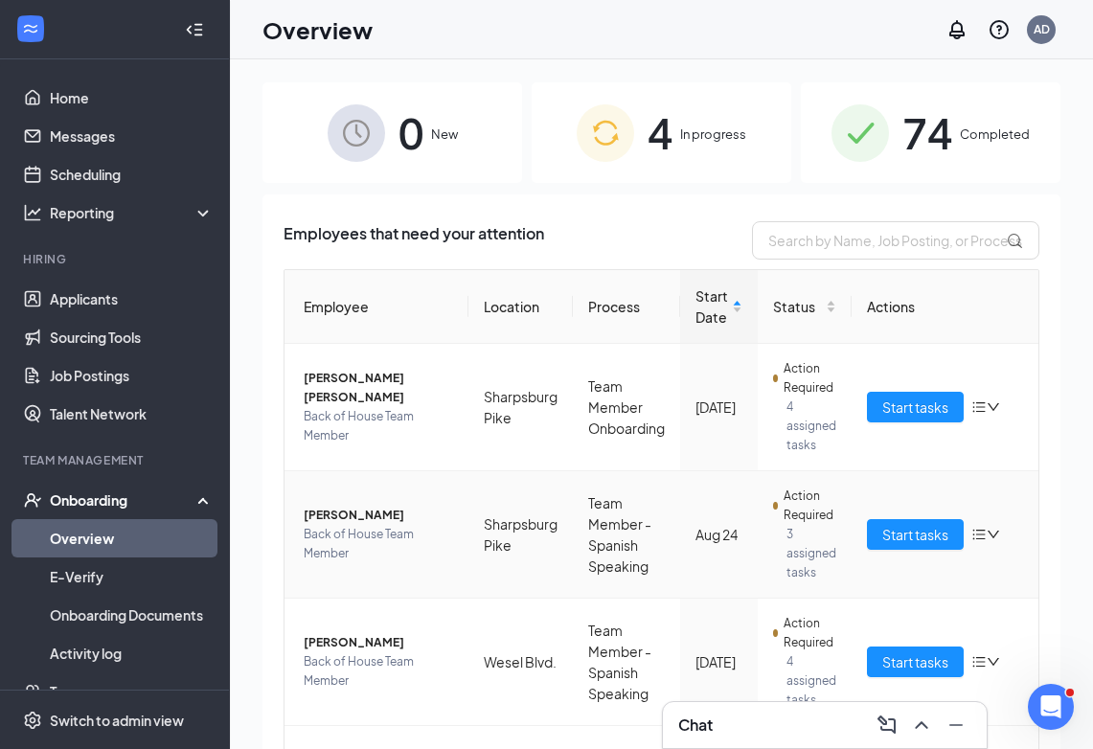
scroll to position [171, 0]
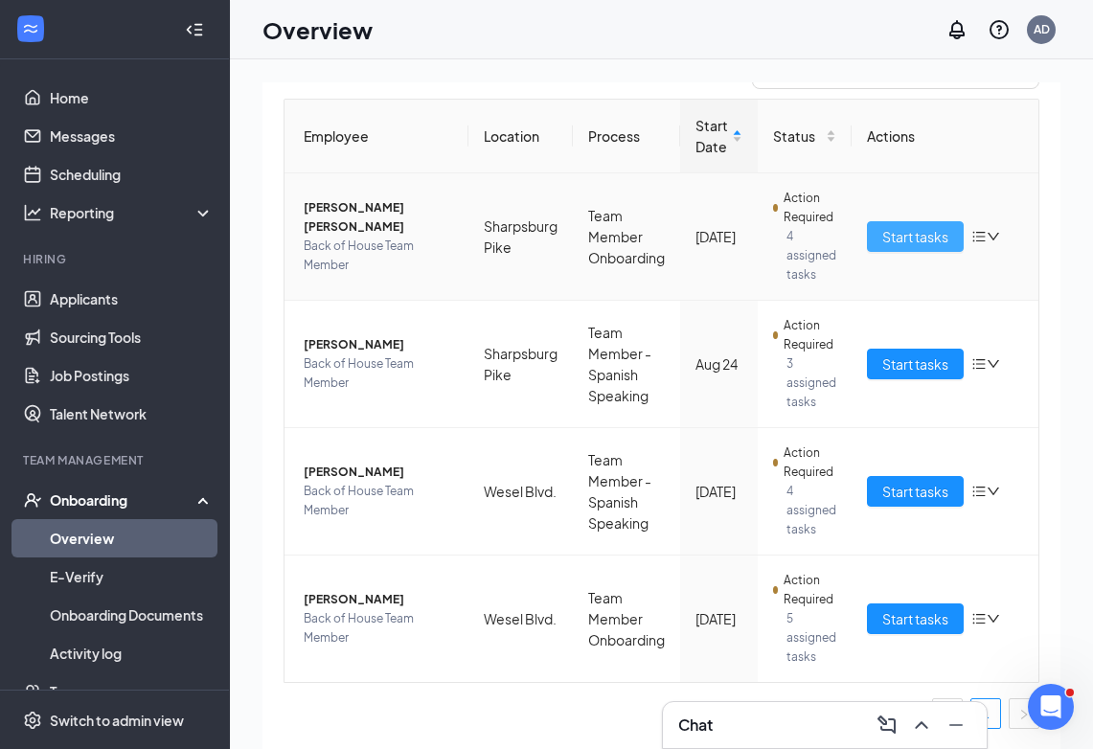
click at [910, 234] on span "Start tasks" at bounding box center [916, 236] width 66 height 21
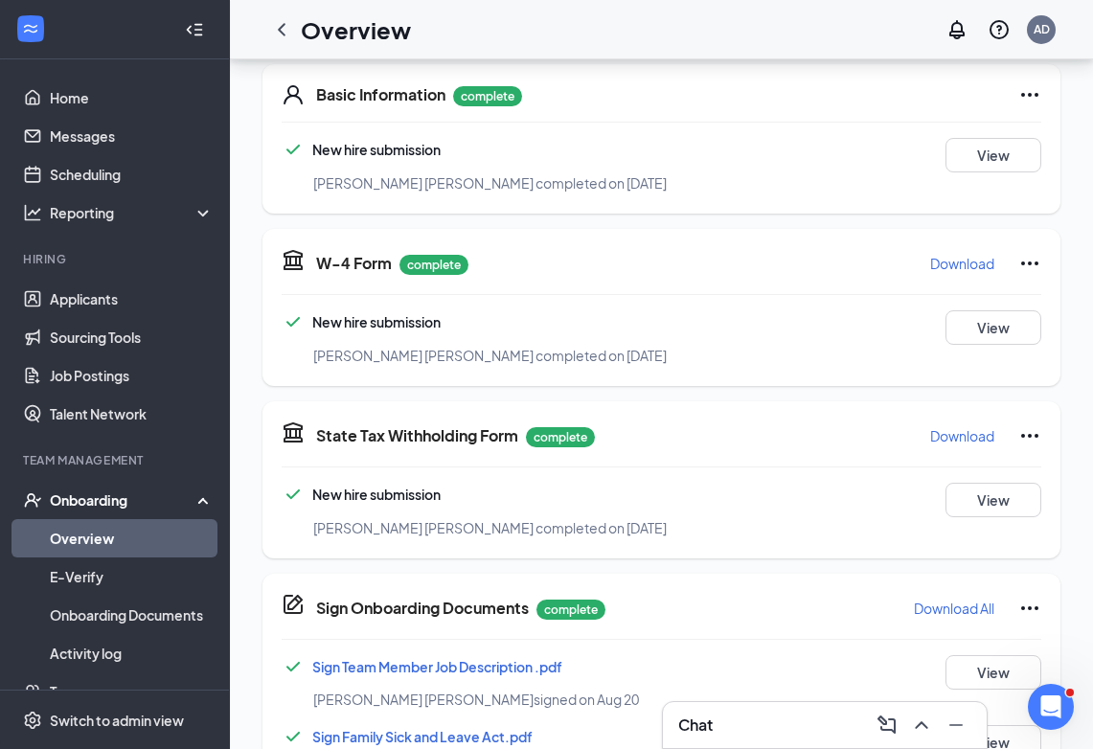
scroll to position [80, 0]
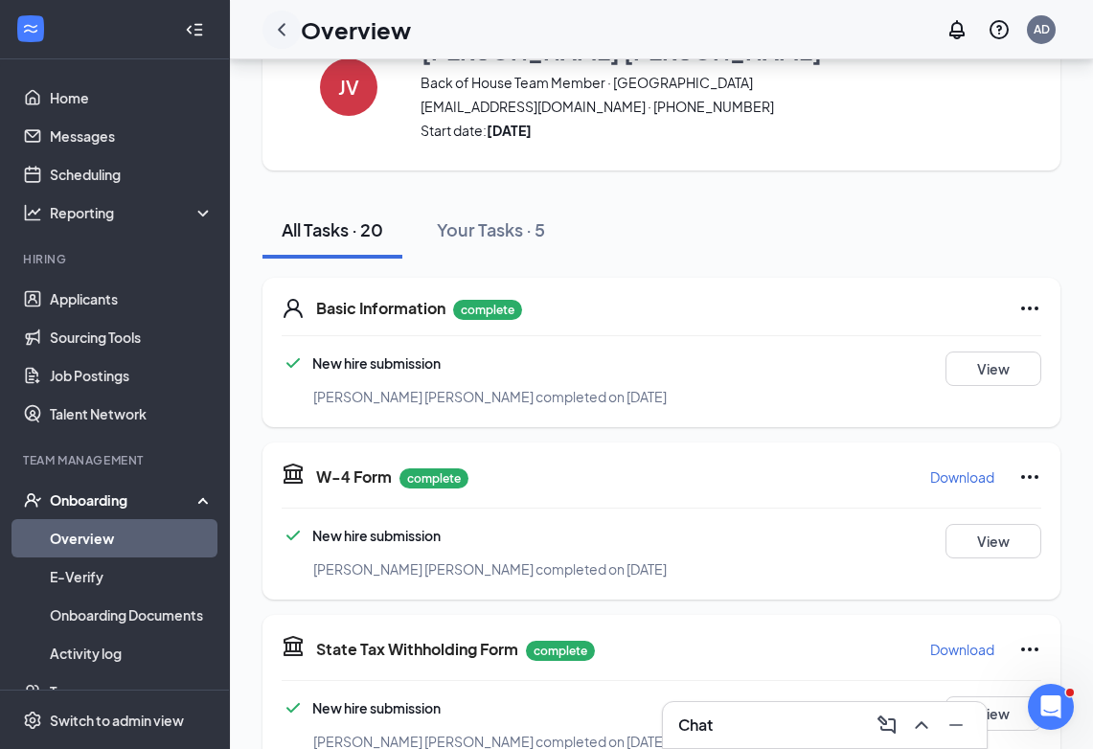
click at [282, 28] on icon "ChevronLeft" at bounding box center [281, 29] width 23 height 23
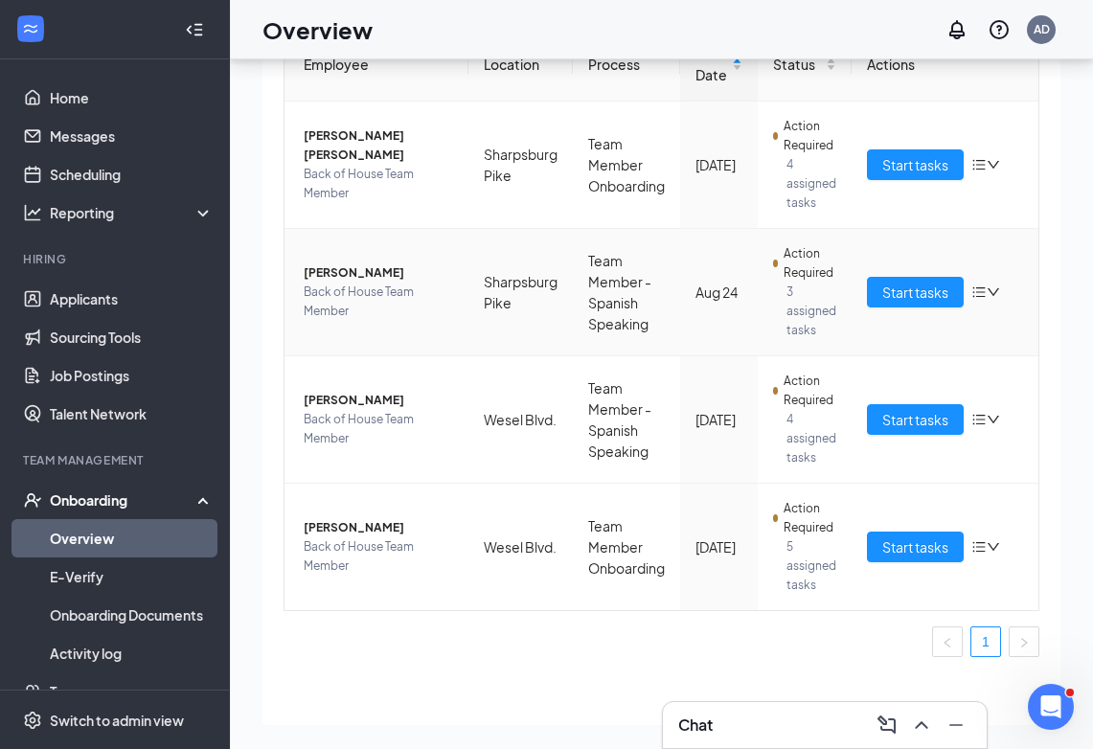
scroll to position [171, 0]
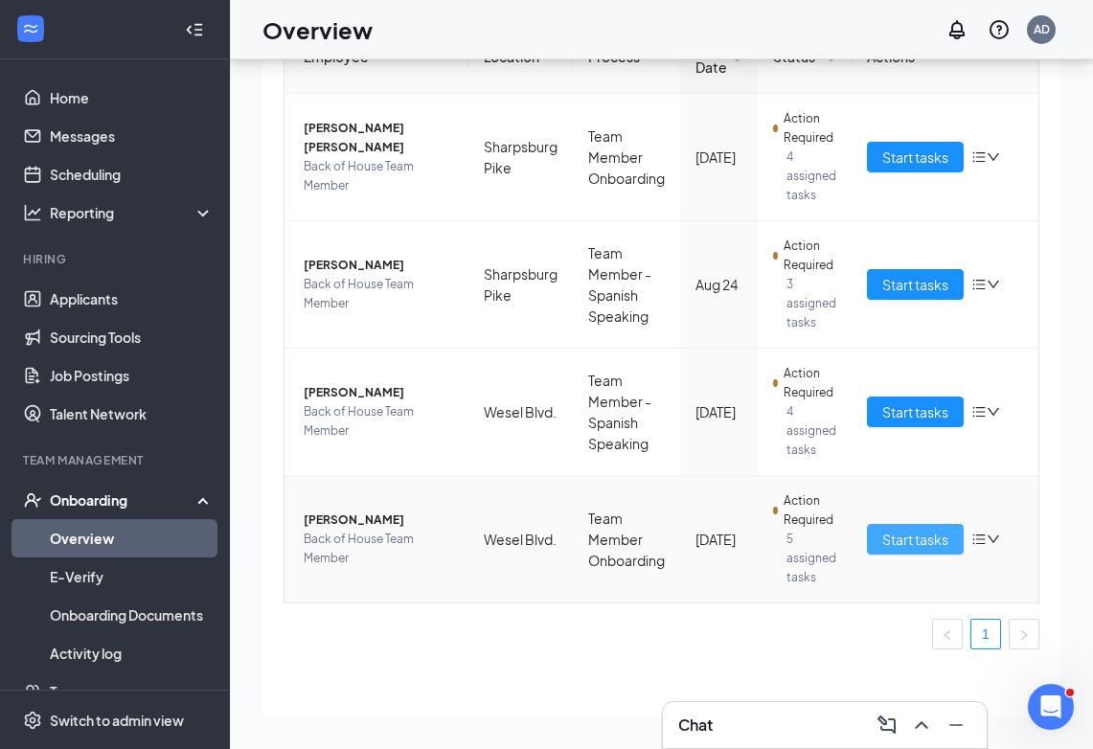
click at [929, 526] on button "Start tasks" at bounding box center [915, 539] width 97 height 31
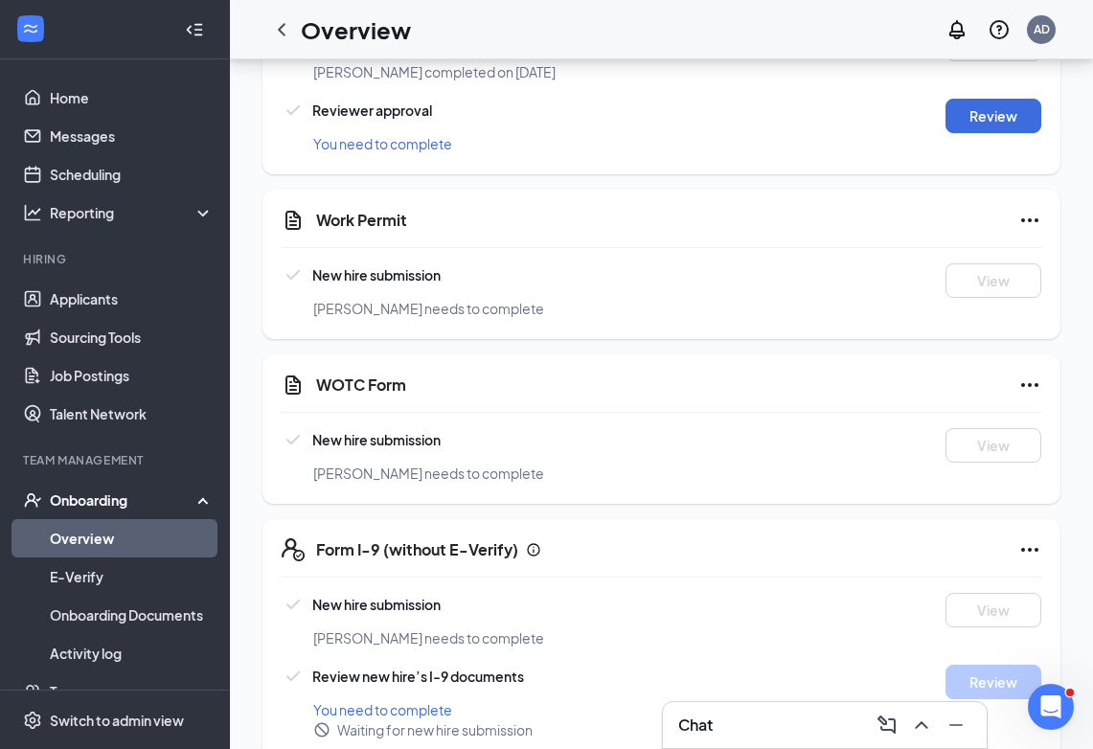
scroll to position [1898, 0]
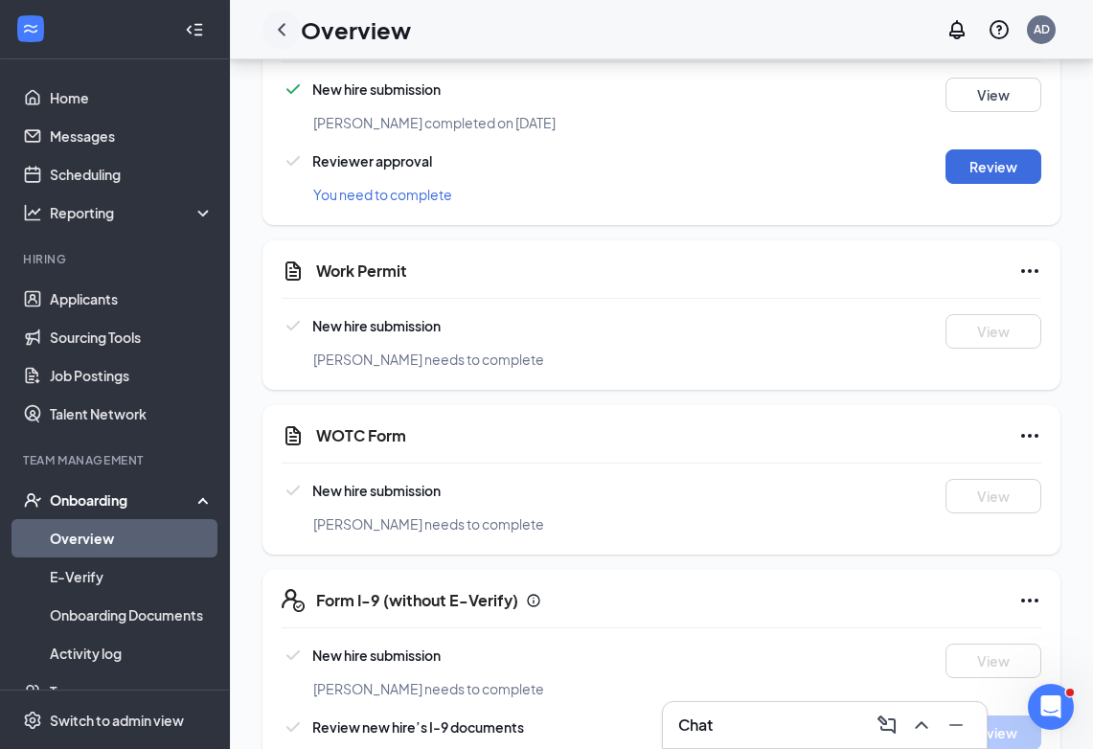
click at [285, 33] on icon "ChevronLeft" at bounding box center [281, 29] width 23 height 23
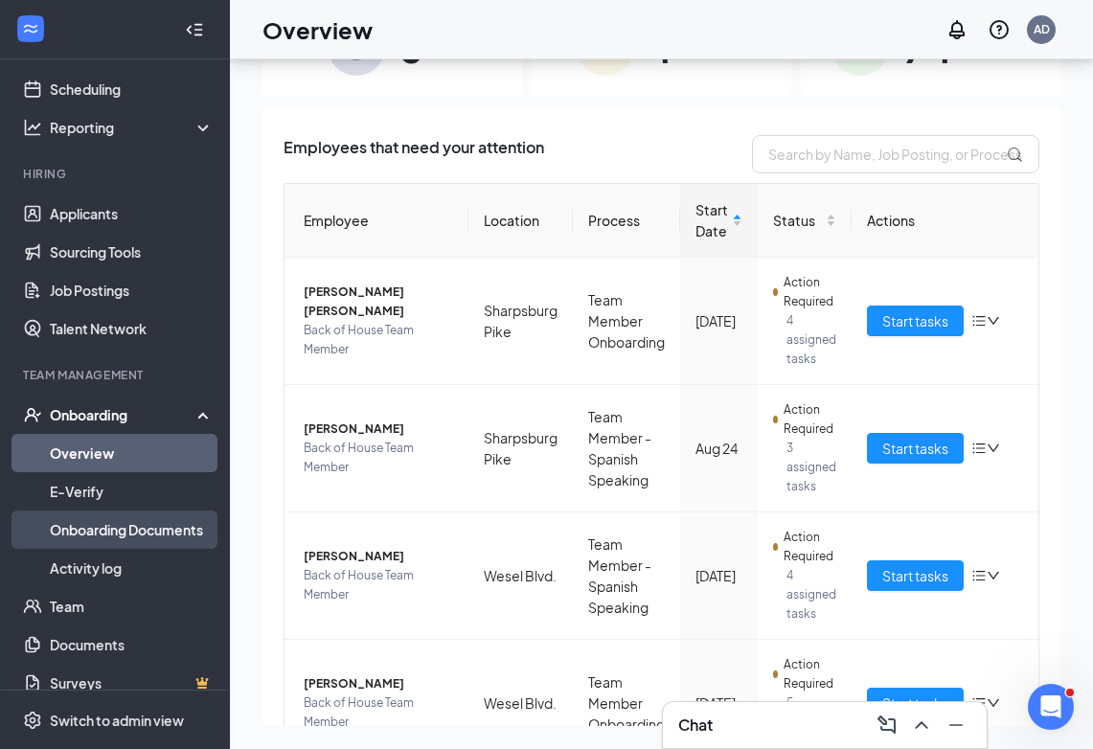
scroll to position [105, 0]
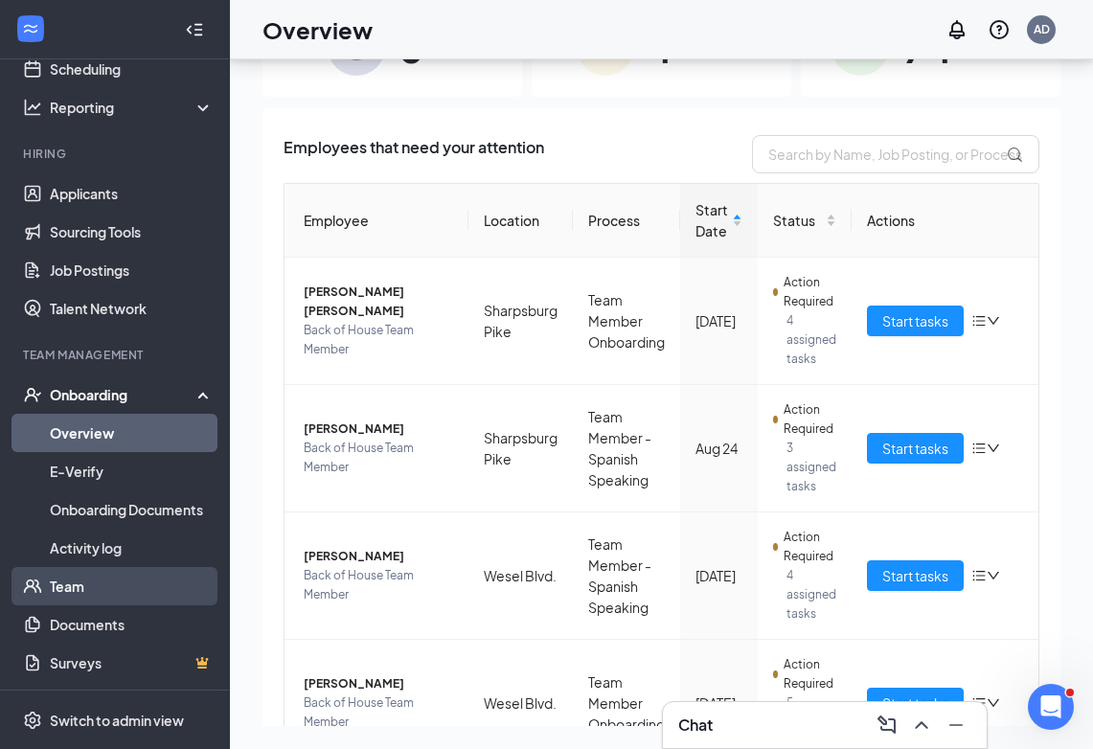
click at [106, 594] on link "Team" at bounding box center [132, 586] width 164 height 38
